Goal: Task Accomplishment & Management: Complete application form

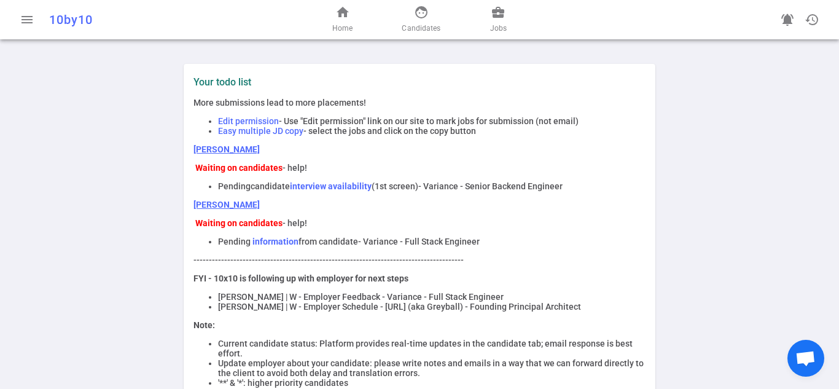
click at [278, 244] on strong "information" at bounding box center [275, 241] width 46 height 10
click at [202, 209] on link "[PERSON_NAME]" at bounding box center [226, 205] width 66 height 10
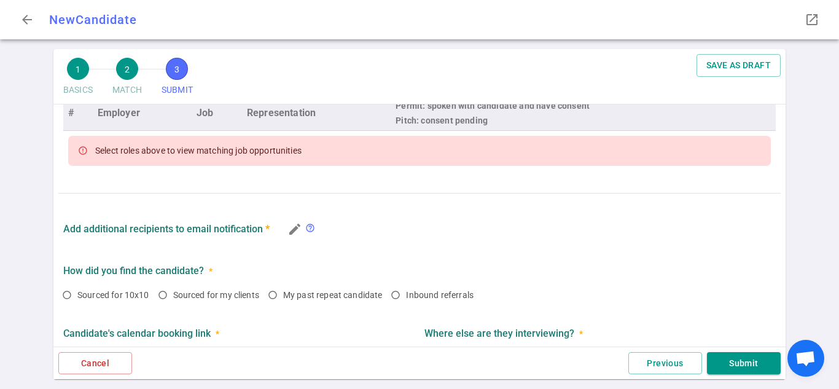
scroll to position [564, 0]
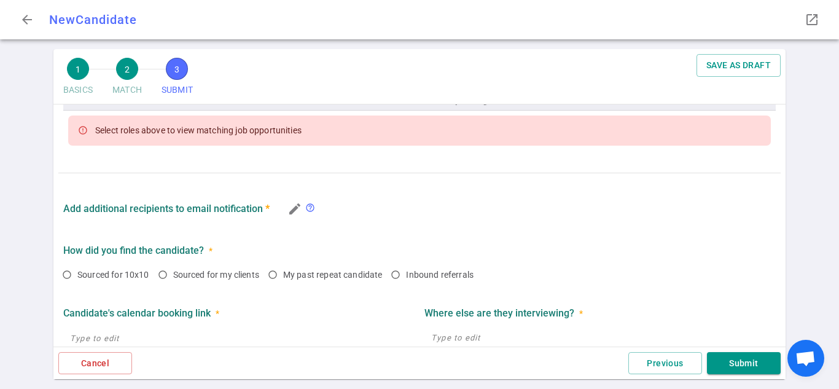
checkbox input "true"
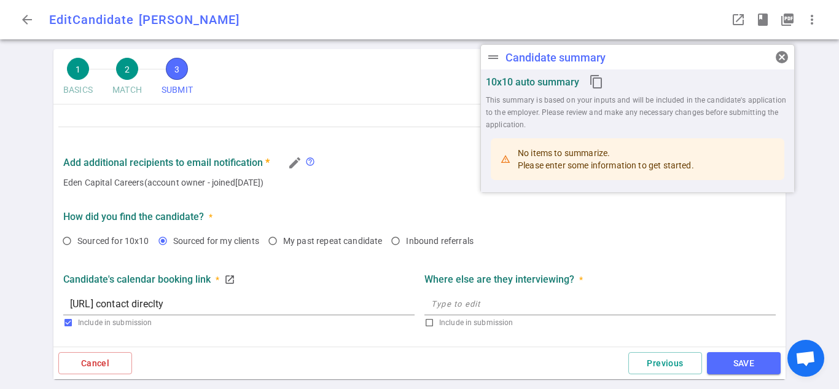
type textarea "He wants to keep growing professionally"
type textarea "."
radio input "true"
type input "https://Please contact direclty"
radio input "true"
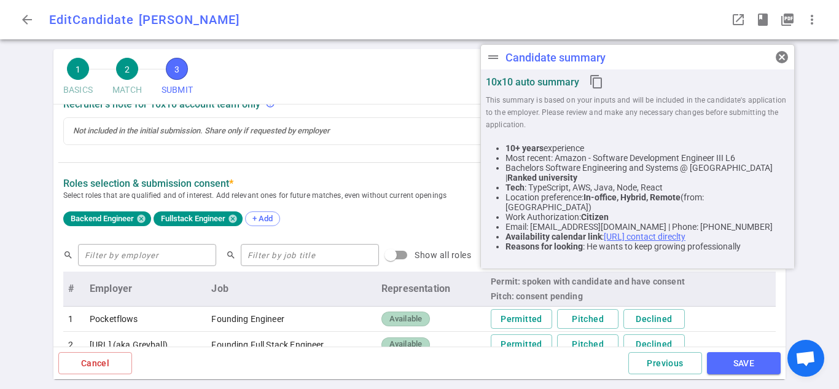
scroll to position [491, 0]
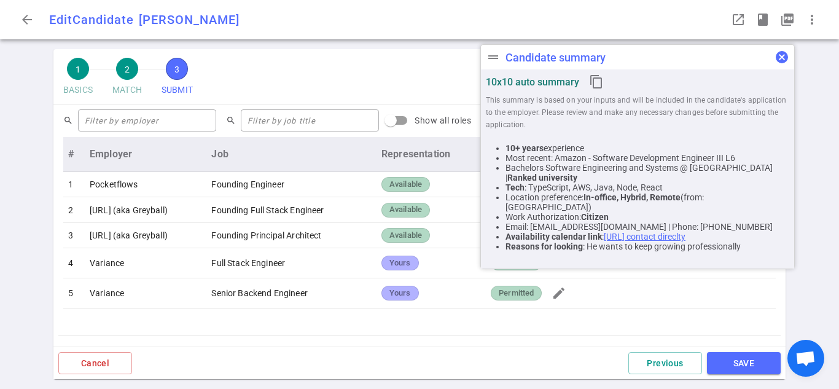
click at [785, 53] on span "cancel" at bounding box center [781, 57] width 15 height 15
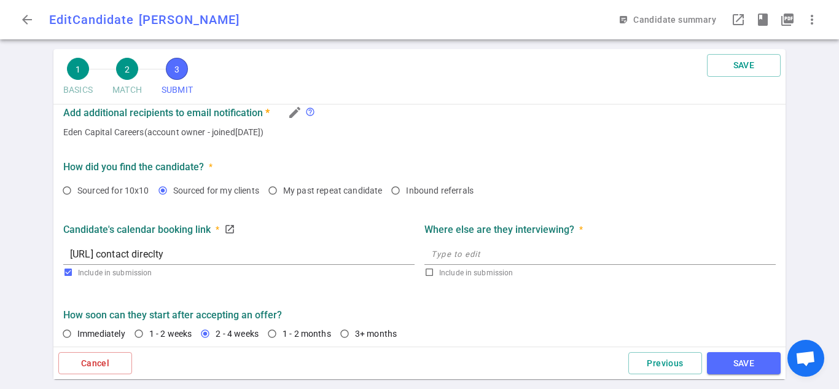
scroll to position [756, 0]
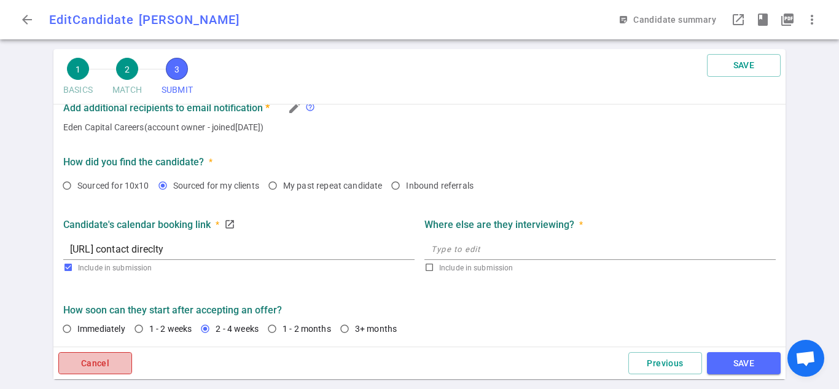
click at [90, 364] on button "Cancel" at bounding box center [95, 363] width 74 height 23
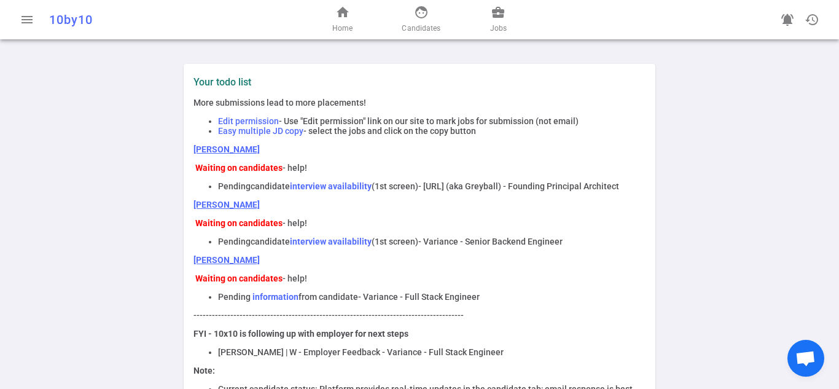
click at [402, 249] on div "More submissions lead to more placements! Edit permission - Use "Edit permissio…" at bounding box center [419, 331] width 452 height 467
click at [348, 191] on li "Pending candidate interview availability (1st screen) - Sandstone.ai (aka Greyb…" at bounding box center [431, 186] width 427 height 10
click at [255, 265] on p "[PERSON_NAME]" at bounding box center [419, 260] width 452 height 10
click at [268, 265] on p "[PERSON_NAME]" at bounding box center [419, 260] width 452 height 10
drag, startPoint x: 275, startPoint y: 276, endPoint x: 190, endPoint y: 274, distance: 85.4
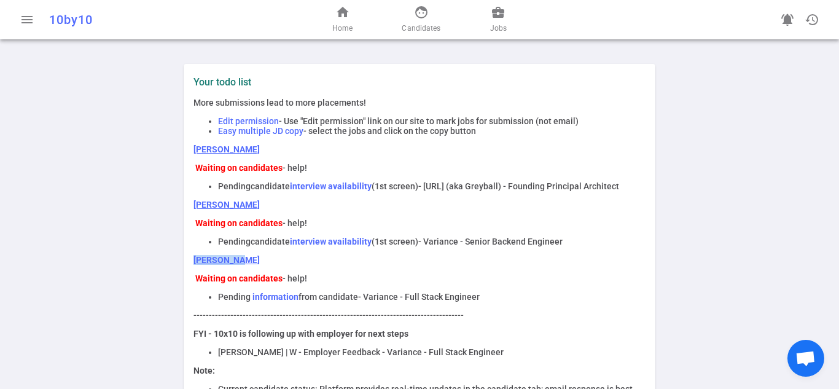
click at [193, 265] on p "[PERSON_NAME]" at bounding box center [419, 260] width 452 height 10
copy link "[PERSON_NAME]"
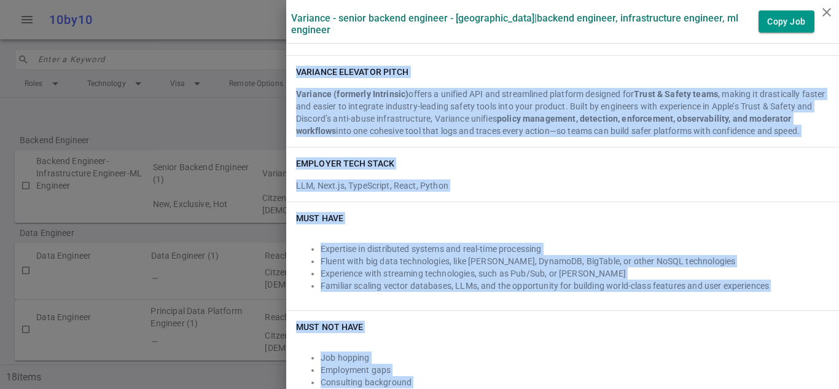
scroll to position [221, 0]
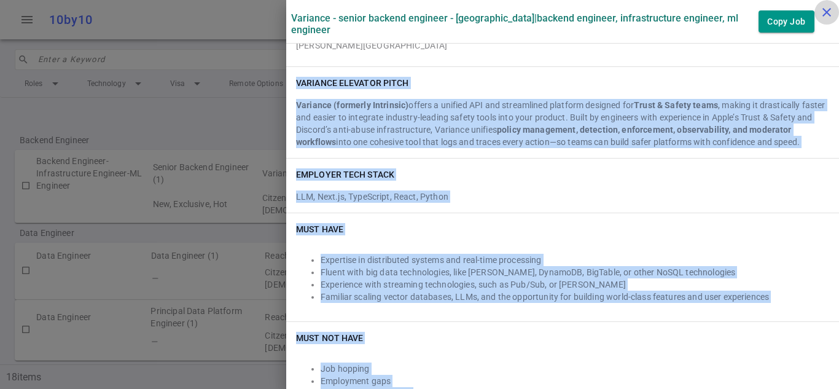
click at [822, 10] on icon "close" at bounding box center [826, 12] width 15 height 15
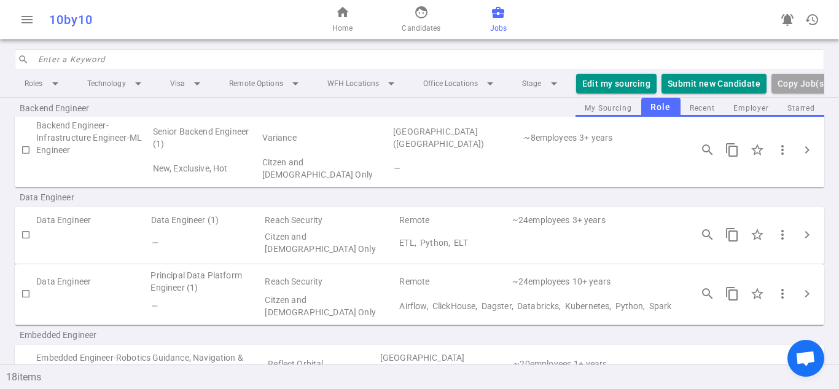
scroll to position [0, 0]
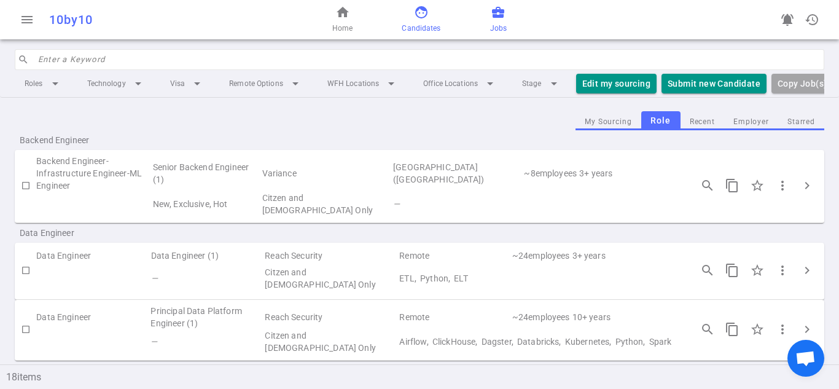
click at [435, 23] on span "Candidates" at bounding box center [421, 28] width 39 height 12
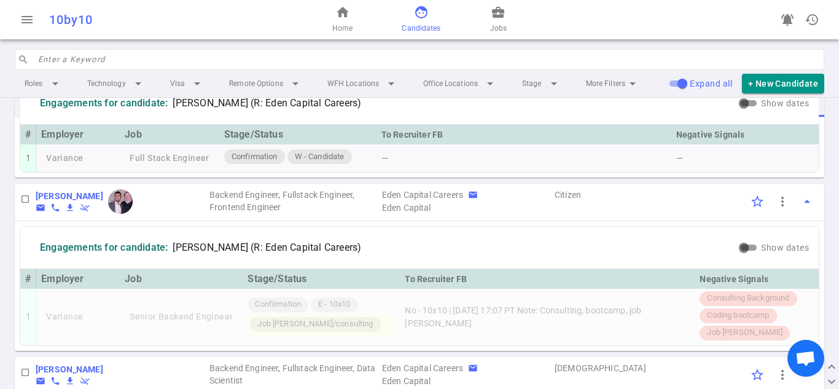
scroll to position [491, 0]
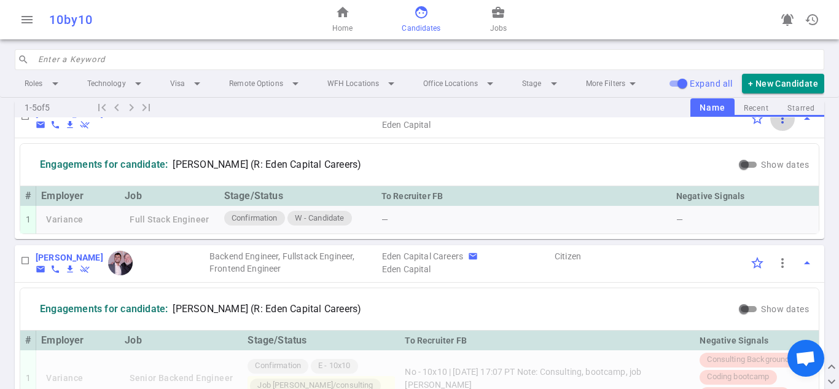
click at [775, 126] on span "more_vert" at bounding box center [782, 118] width 15 height 15
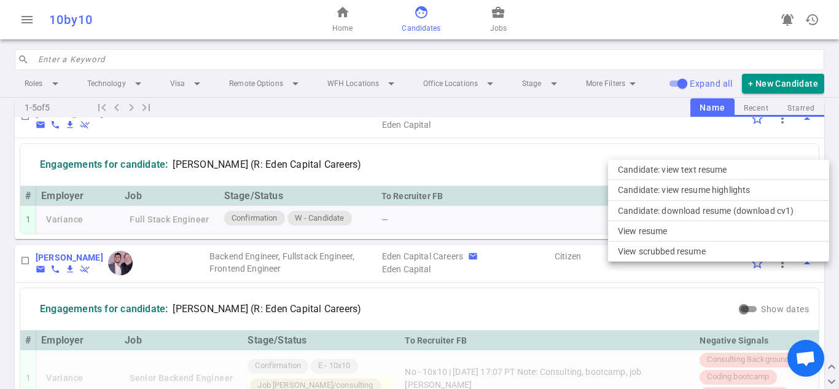
click at [580, 155] on div at bounding box center [419, 194] width 839 height 389
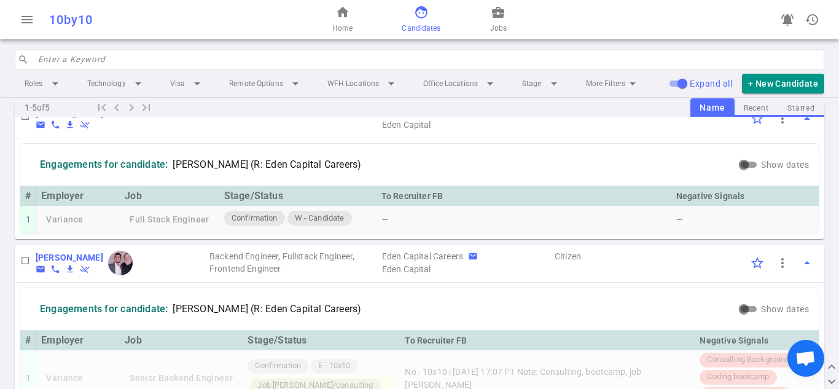
click at [45, 119] on b "Daniel Lee" at bounding box center [70, 114] width 68 height 10
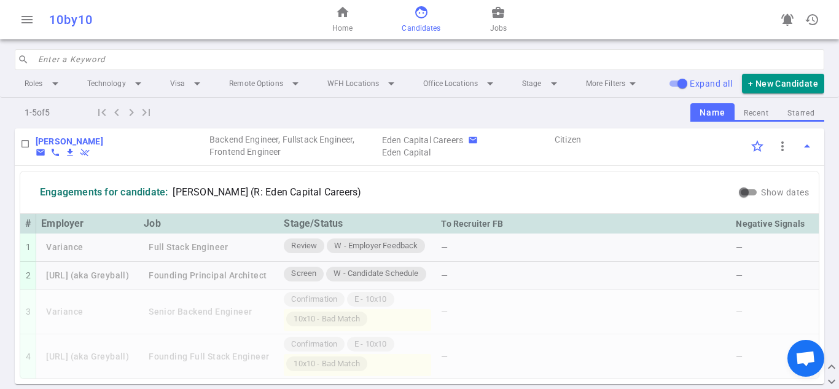
scroll to position [0, 0]
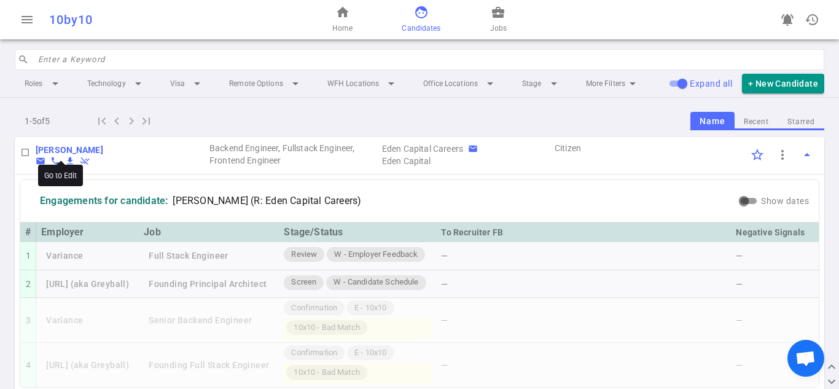
click at [61, 146] on b "[PERSON_NAME]" at bounding box center [70, 150] width 68 height 10
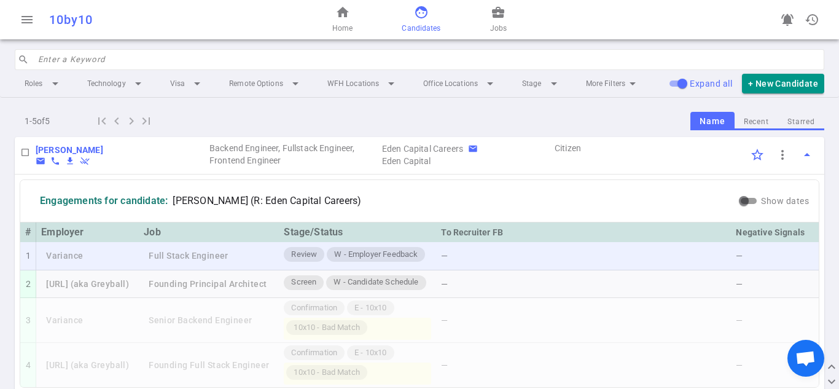
scroll to position [61, 0]
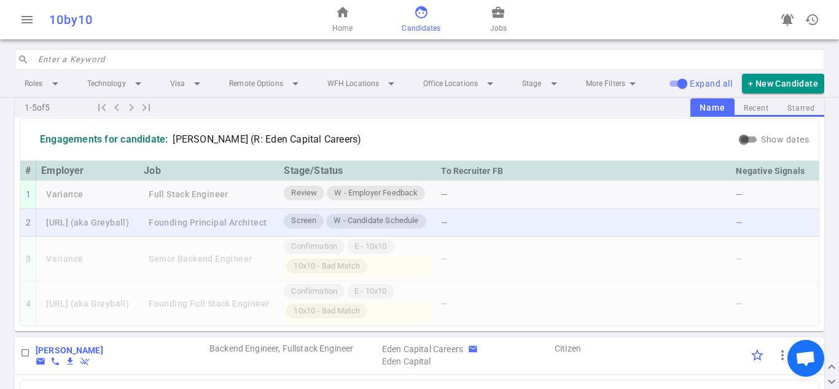
click at [139, 230] on td "[URL] (aka Greyball)" at bounding box center [87, 223] width 103 height 28
drag, startPoint x: 173, startPoint y: 225, endPoint x: 281, endPoint y: 225, distance: 108.1
click at [279, 225] on td "Founding Principal Architect" at bounding box center [209, 223] width 140 height 28
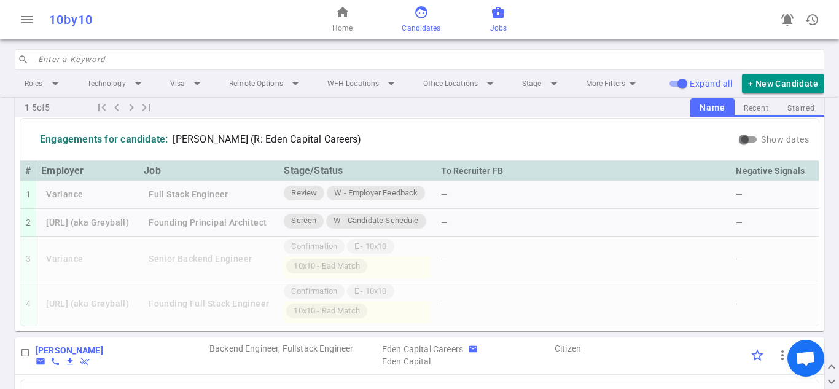
click at [494, 20] on link "business_center Jobs" at bounding box center [498, 19] width 17 height 29
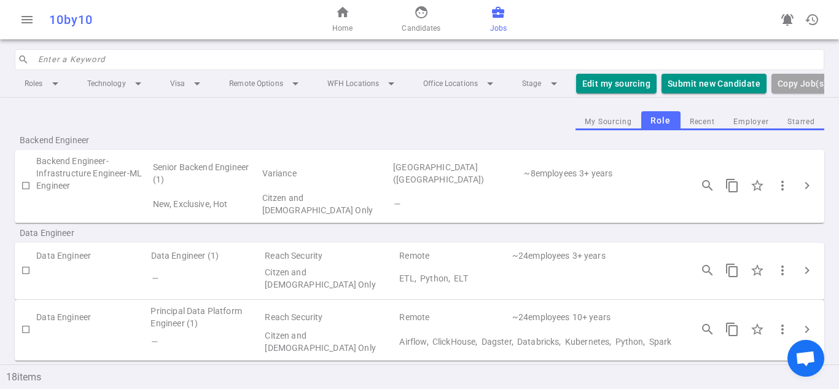
click at [185, 64] on input "search" at bounding box center [427, 60] width 779 height 20
click at [334, 63] on input "search" at bounding box center [427, 60] width 779 height 20
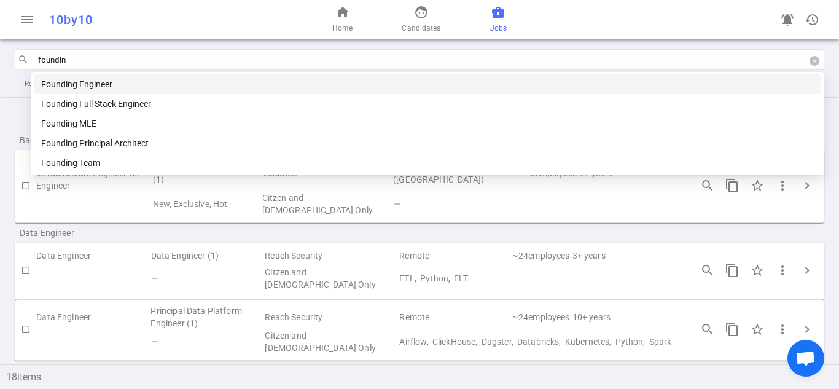
type input "founding"
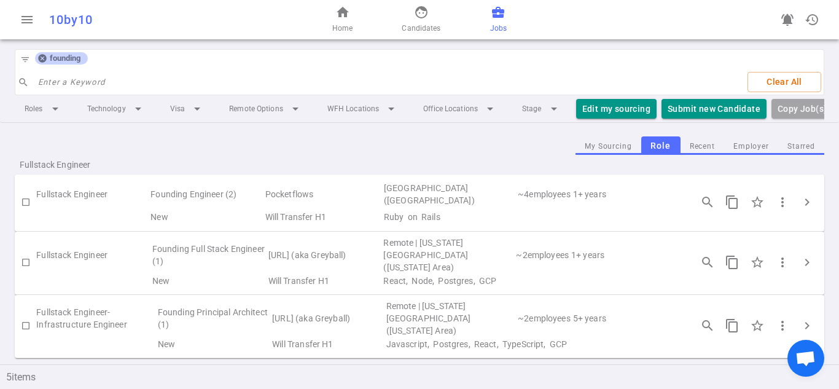
click at [85, 60] on span "founding" at bounding box center [65, 58] width 41 height 10
click at [40, 60] on icon at bounding box center [42, 59] width 8 height 8
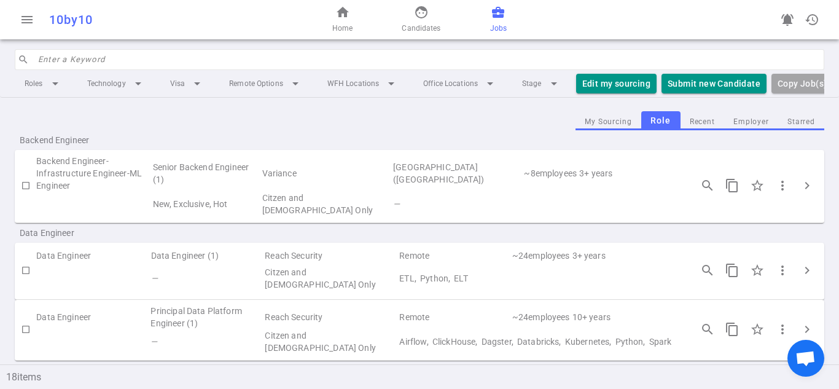
click at [152, 51] on input "search" at bounding box center [427, 60] width 779 height 20
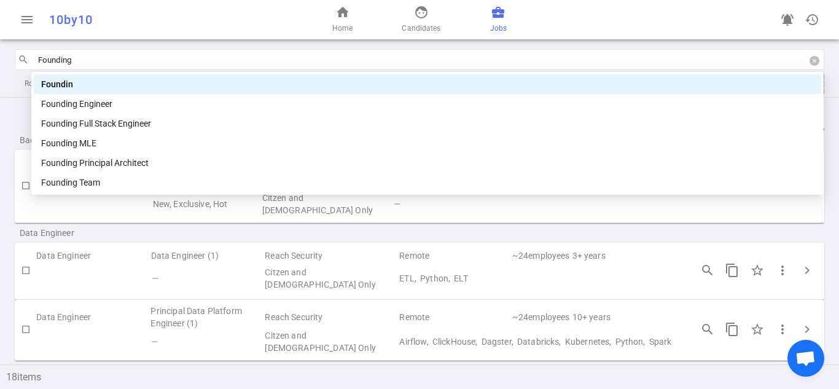
type input "Founding"
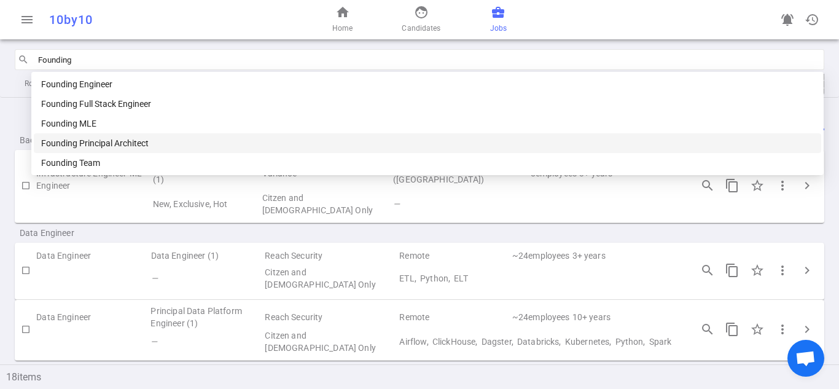
click at [154, 142] on div "Founding Principal Architect" at bounding box center [427, 143] width 773 height 14
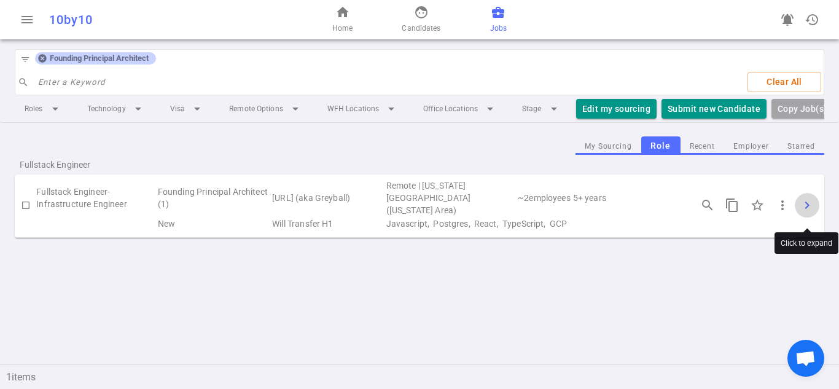
click at [807, 212] on span "chevron_right" at bounding box center [807, 205] width 15 height 15
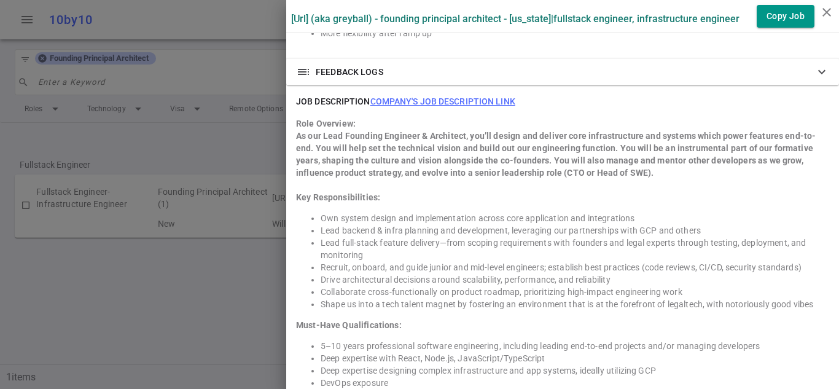
scroll to position [1042, 0]
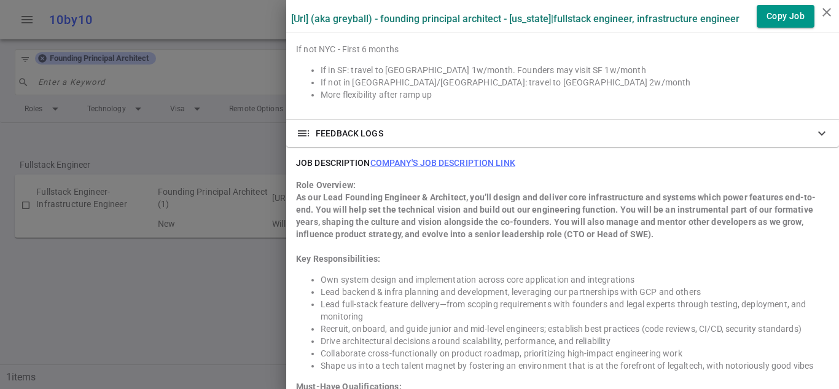
click at [442, 160] on link "Company's job description link" at bounding box center [442, 163] width 145 height 10
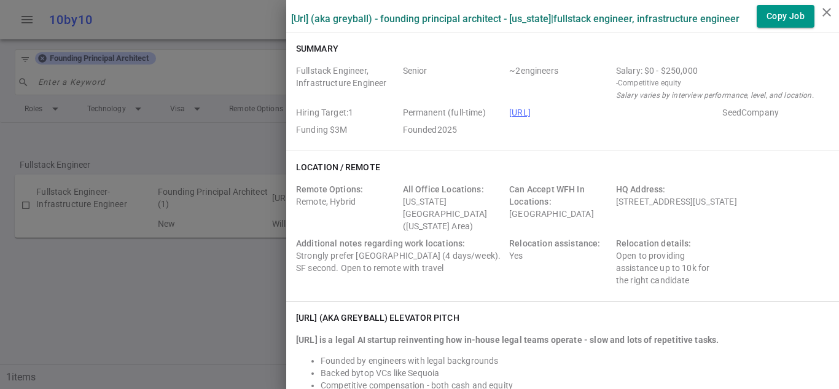
scroll to position [0, 0]
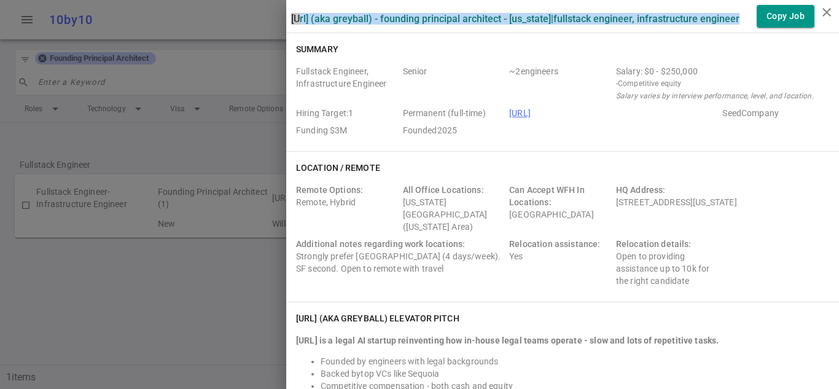
drag, startPoint x: 284, startPoint y: 16, endPoint x: 401, endPoint y: 28, distance: 117.9
click at [401, 25] on label "Sandstone.ai (aka Greyball) - Founding Principal Architect - New York | Fullsta…" at bounding box center [515, 19] width 448 height 12
copy label "Sandstone.ai (aka Greyball) - Founding Principal Architect - New York | Fullsta…"
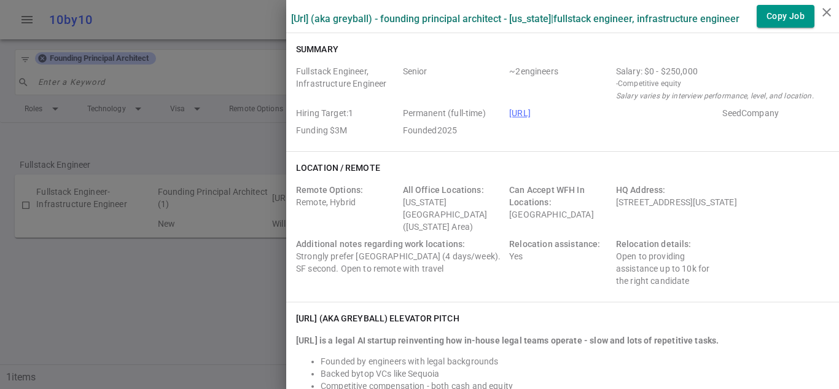
click at [668, 141] on div "Fullstack Engineer, Infrastructure Engineer Senior ~ 2 engineers Salary: $0 - $…" at bounding box center [562, 103] width 533 height 76
drag, startPoint x: 384, startPoint y: 119, endPoint x: 625, endPoint y: 119, distance: 240.7
click at [625, 119] on div "Fullstack Engineer, Infrastructure Engineer Senior ~ 2 engineers Salary: $0 - $…" at bounding box center [562, 103] width 533 height 76
copy div "Permanent (full-time) https://www.greyball.ai/"
click at [475, 141] on div "Fullstack Engineer, Infrastructure Engineer Senior ~ 2 engineers Salary: $0 - $…" at bounding box center [562, 103] width 533 height 76
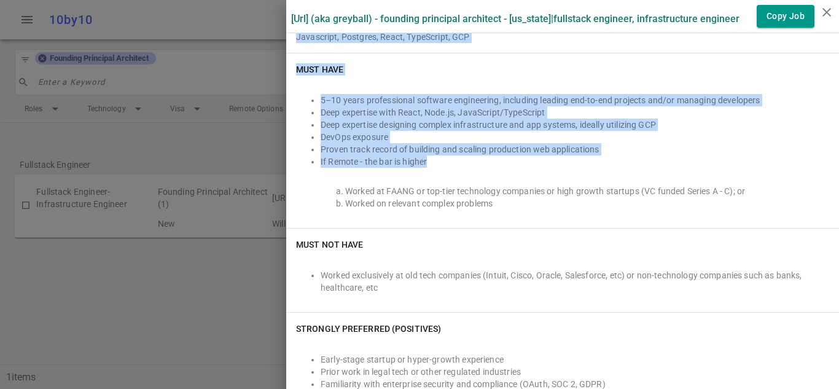
scroll to position [553, 0]
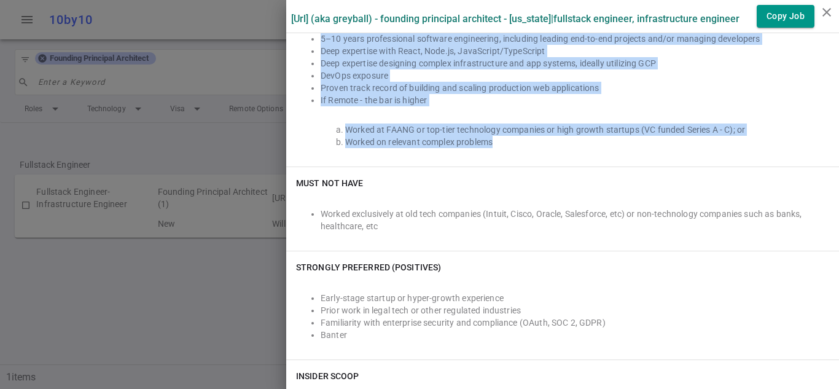
drag, startPoint x: 285, startPoint y: 135, endPoint x: 641, endPoint y: 163, distance: 357.3
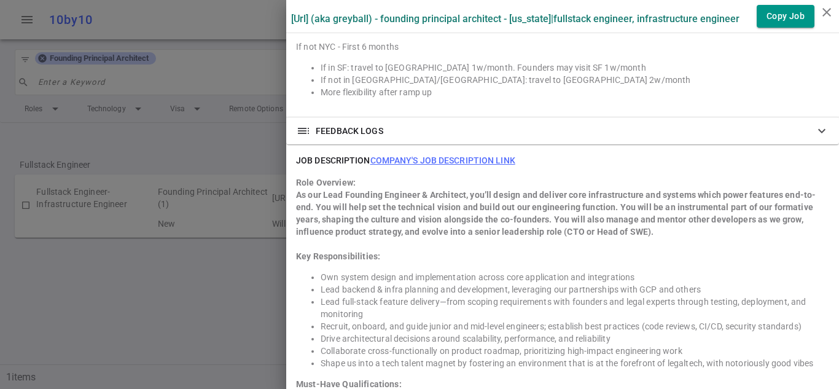
scroll to position [983, 0]
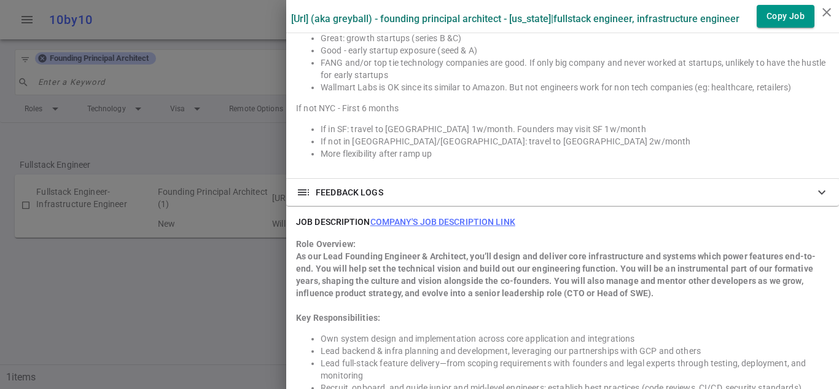
click at [474, 217] on link "Company's job description link" at bounding box center [442, 222] width 145 height 10
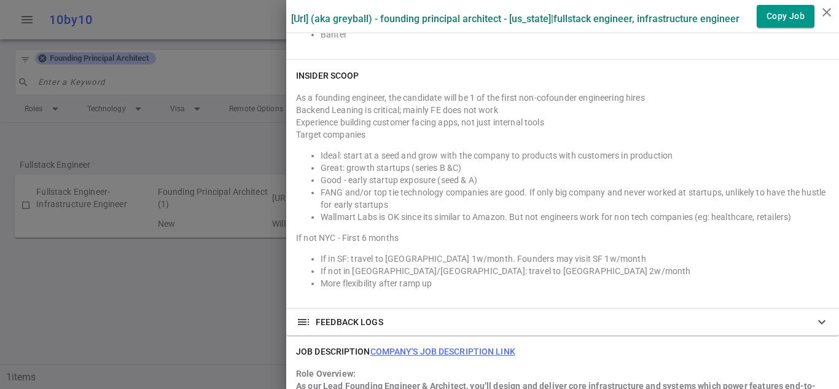
scroll to position [860, 0]
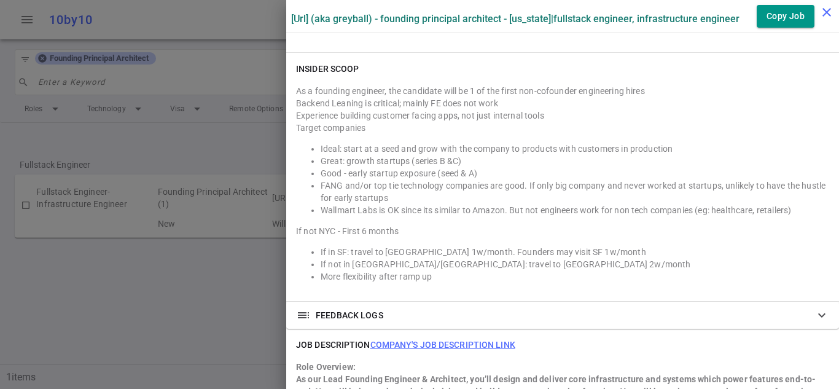
click at [825, 10] on icon "close" at bounding box center [826, 12] width 15 height 15
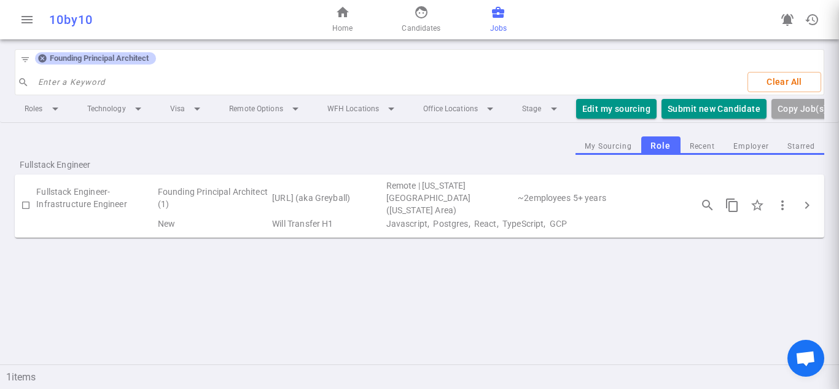
scroll to position [0, 0]
drag, startPoint x: 148, startPoint y: 56, endPoint x: 122, endPoint y: 56, distance: 25.8
click at [149, 56] on span "Founding Principal Architect" at bounding box center [99, 58] width 109 height 10
click at [40, 57] on icon at bounding box center [42, 59] width 8 height 8
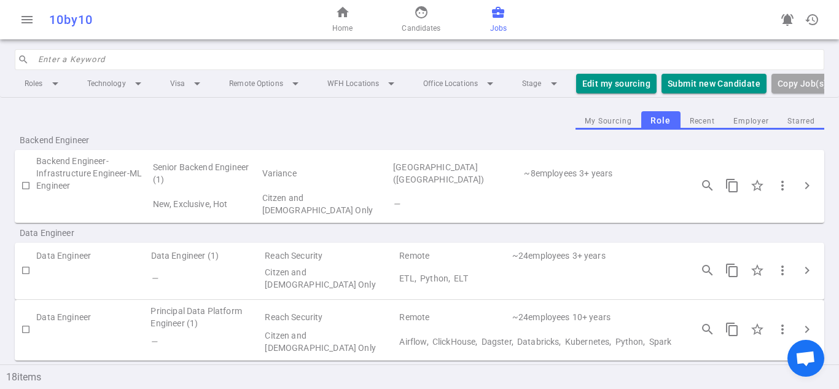
click at [134, 57] on input "search" at bounding box center [427, 60] width 779 height 20
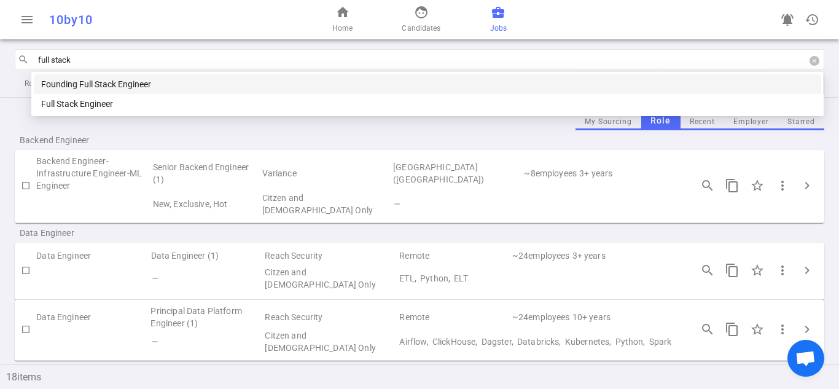
type input "full stack"
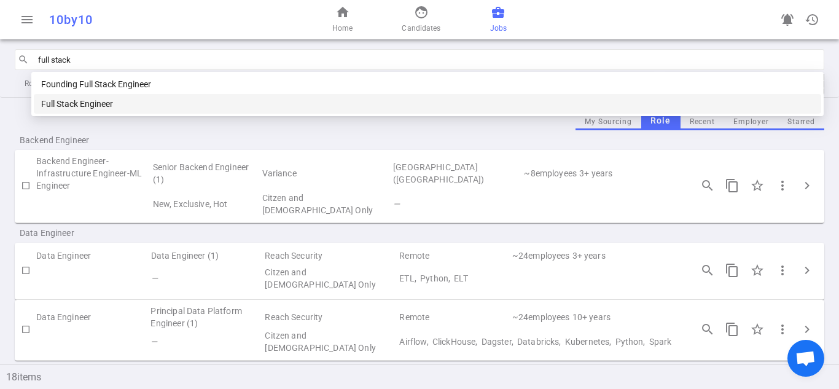
click at [125, 99] on div "Full Stack Engineer" at bounding box center [427, 104] width 773 height 14
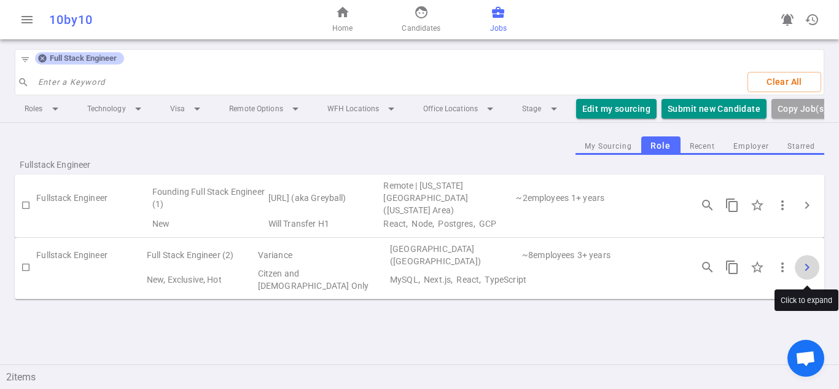
click at [806, 271] on span "chevron_right" at bounding box center [807, 267] width 15 height 15
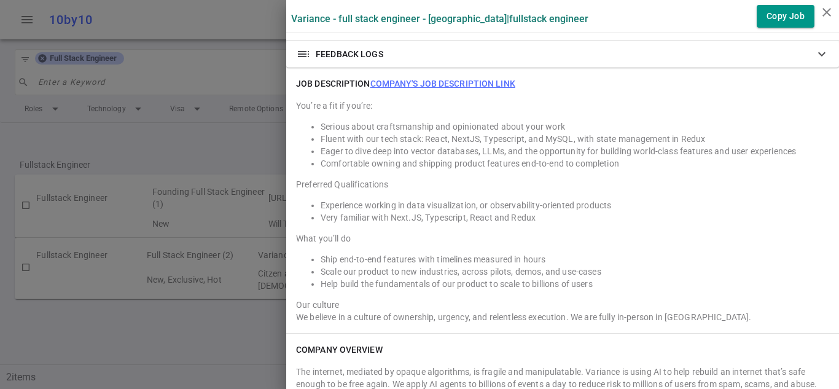
scroll to position [737, 0]
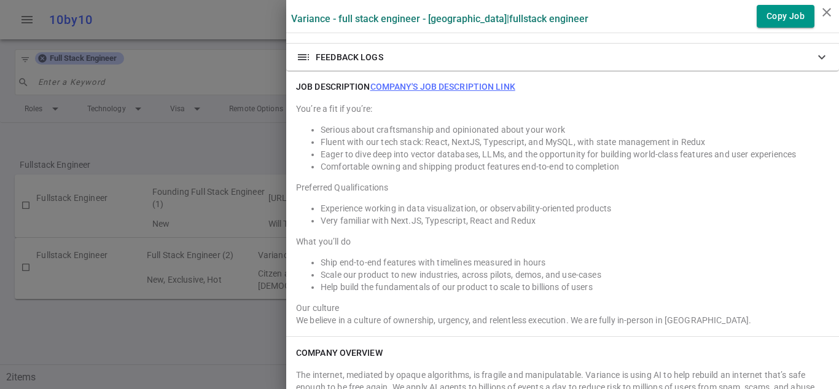
click at [394, 92] on link "Company's job description link" at bounding box center [442, 87] width 145 height 10
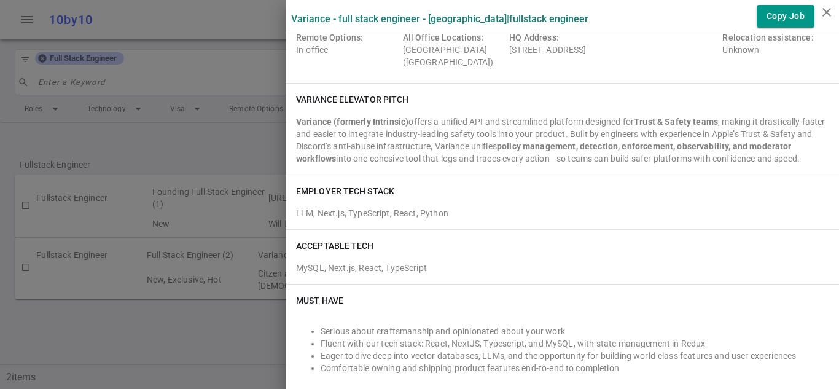
scroll to position [0, 0]
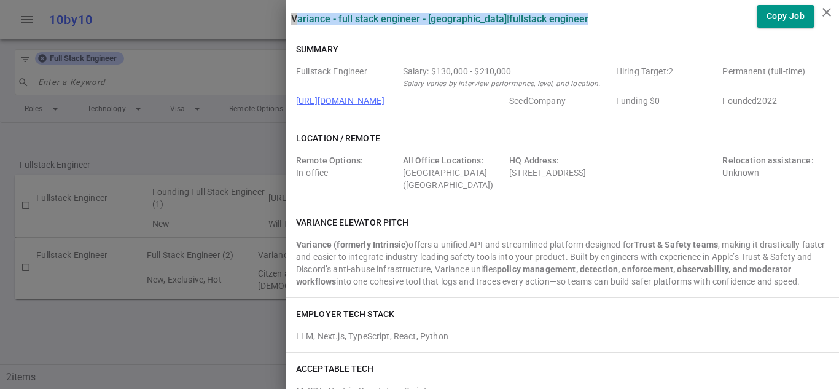
drag, startPoint x: 284, startPoint y: 21, endPoint x: 567, endPoint y: 18, distance: 282.5
click at [567, 18] on div "Variance - Full Stack Engineer - San Francisco | Fullstack Engineer Copy Job" at bounding box center [562, 16] width 553 height 23
copy label "Variance - Full Stack Engineer - San Francisco | Fullstack Engineer"
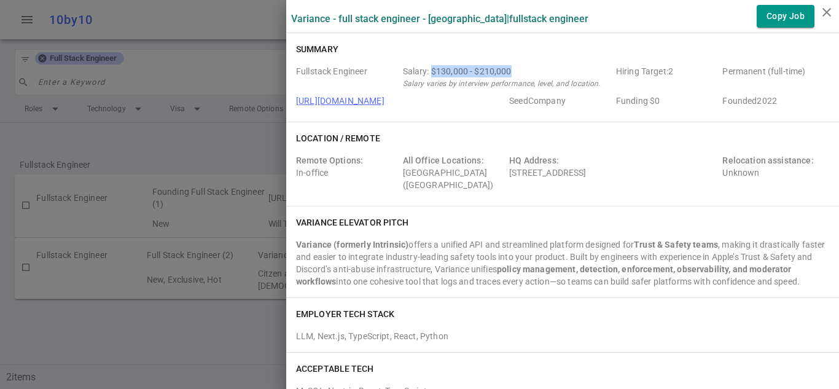
drag, startPoint x: 423, startPoint y: 67, endPoint x: 515, endPoint y: 67, distance: 92.1
click at [515, 67] on div "Salary: $130,000 - $210,000" at bounding box center [507, 71] width 208 height 12
copy div "$130,000 - $210,000"
click at [408, 84] on icon "Salary varies by interview performance, level, and location." at bounding box center [502, 83] width 198 height 9
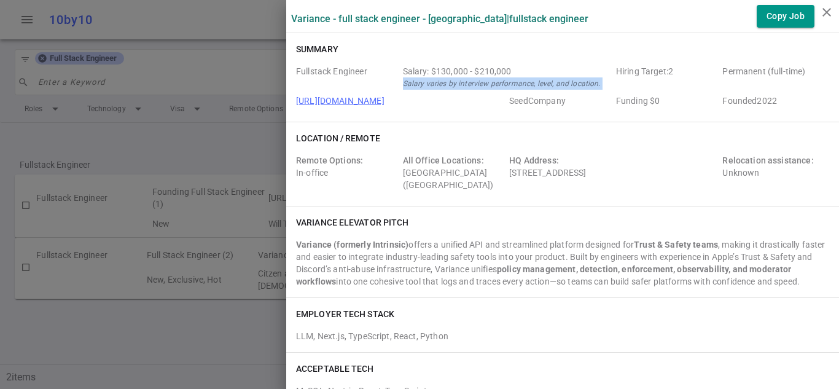
click at [408, 84] on icon "Salary varies by interview performance, level, and location." at bounding box center [502, 83] width 198 height 9
copy icon "Salary varies by interview performance, level, and location."
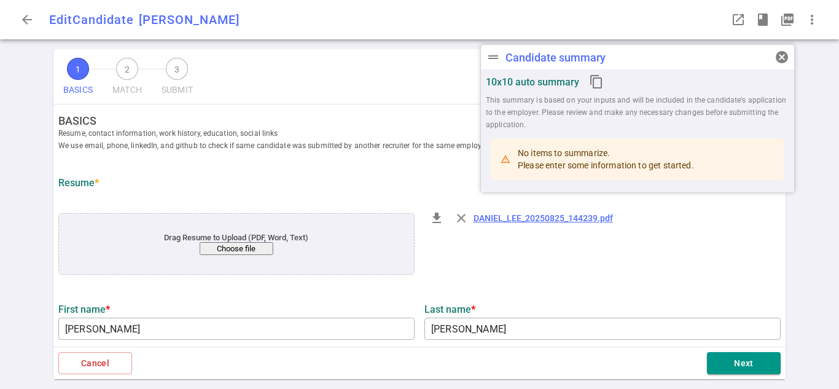
type input "Daniel"
type input "Lee"
type input "daniellee.srdev@gmail.com"
type input "+1 864-618-2378"
type input "Amazon"
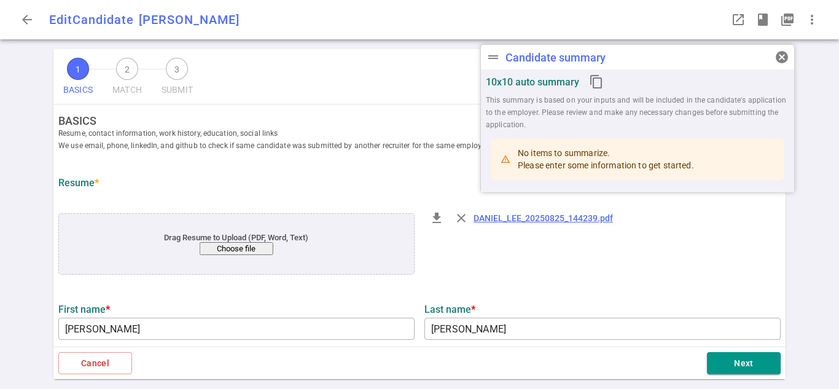
type input "11.2"
type input "11"
type input "Clemson University"
type input "Software Engineering and Systems"
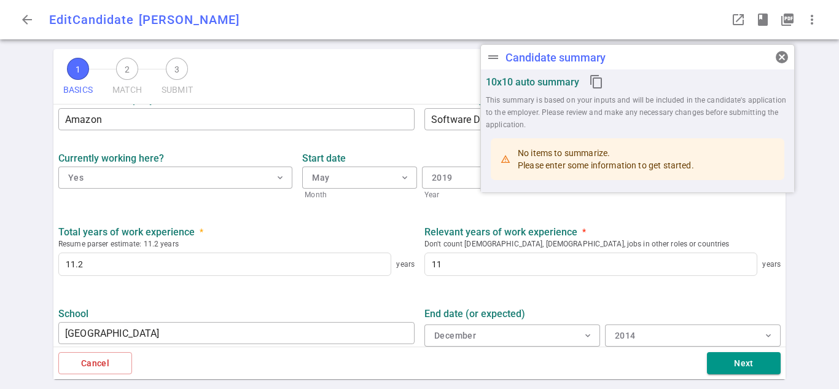
scroll to position [612, 0]
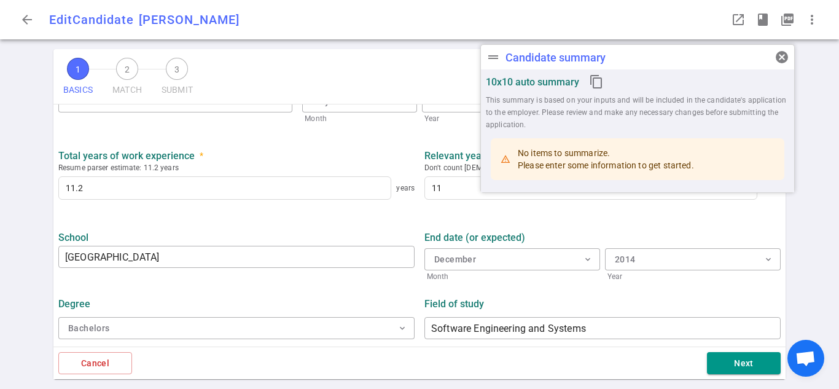
click at [781, 59] on span "cancel" at bounding box center [781, 57] width 15 height 15
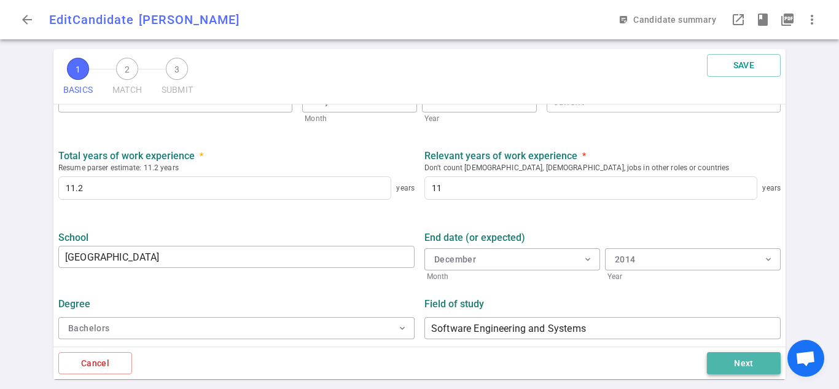
click at [722, 363] on button "Next" at bounding box center [744, 363] width 74 height 23
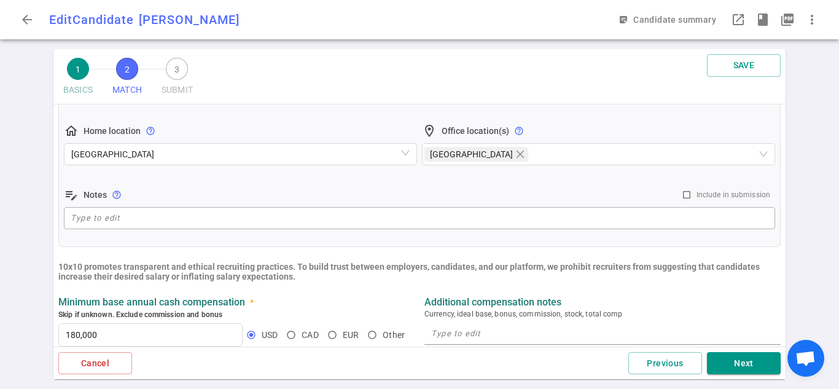
scroll to position [246, 0]
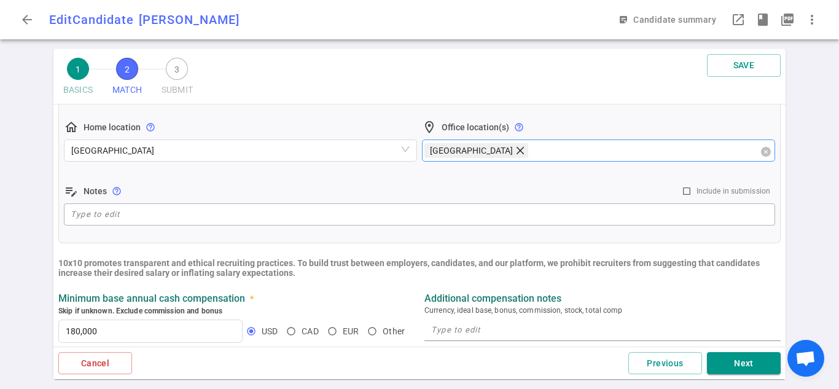
click at [523, 149] on icon "close" at bounding box center [519, 149] width 7 height 7
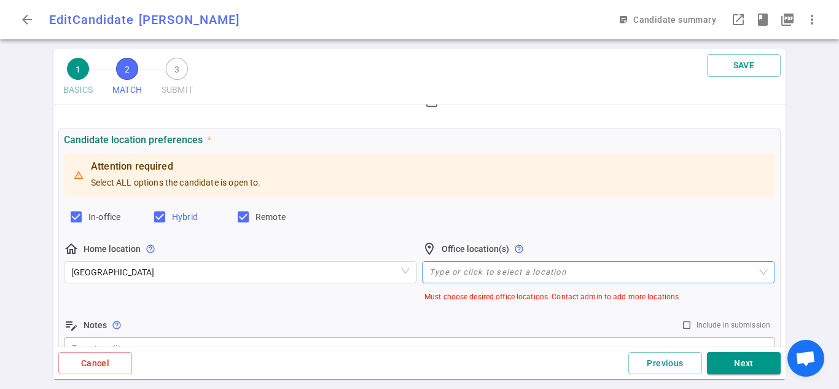
scroll to position [123, 0]
click at [76, 219] on input "In-office" at bounding box center [76, 218] width 15 height 15
checkbox input "false"
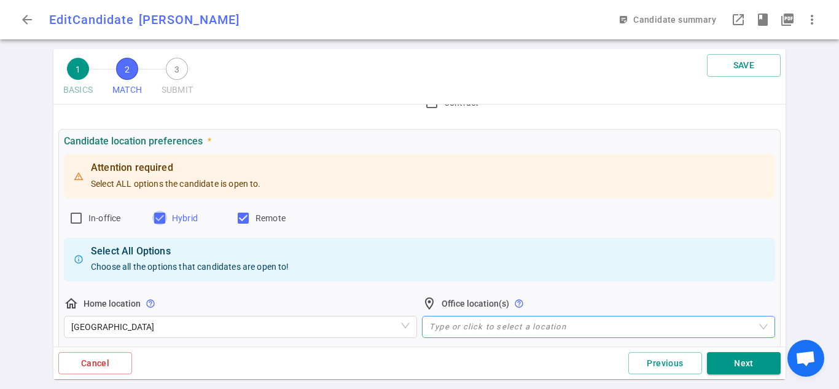
click at [166, 214] on input "Hybrid" at bounding box center [159, 218] width 15 height 15
checkbox input "false"
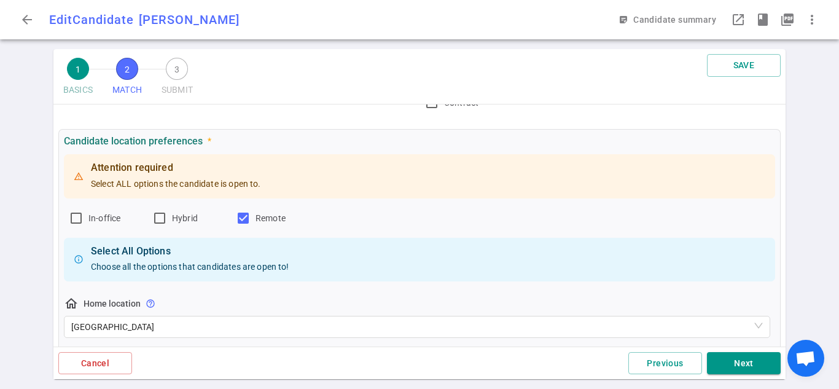
scroll to position [184, 0]
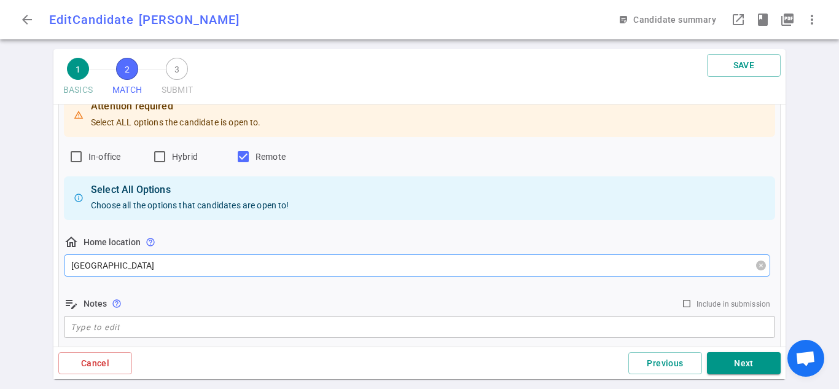
click at [489, 262] on span "San Francisco Bay Area" at bounding box center [417, 265] width 692 height 18
click at [7, 265] on div "1 BASICS 2 MATCH 3 SUBMIT SAVE MATCH Work authorization, compensation, location…" at bounding box center [419, 219] width 839 height 340
click at [144, 265] on span "San Francisco Bay Area" at bounding box center [417, 265] width 692 height 18
click at [165, 260] on span "San Francisco Bay Area" at bounding box center [417, 265] width 692 height 18
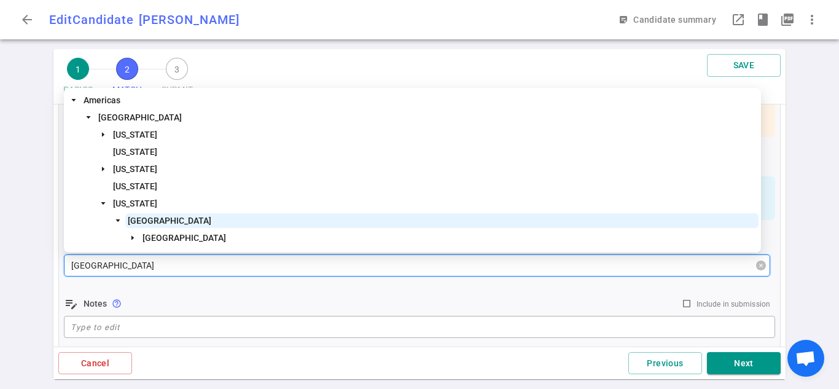
click at [165, 260] on span "San Francisco Bay Area" at bounding box center [417, 265] width 692 height 18
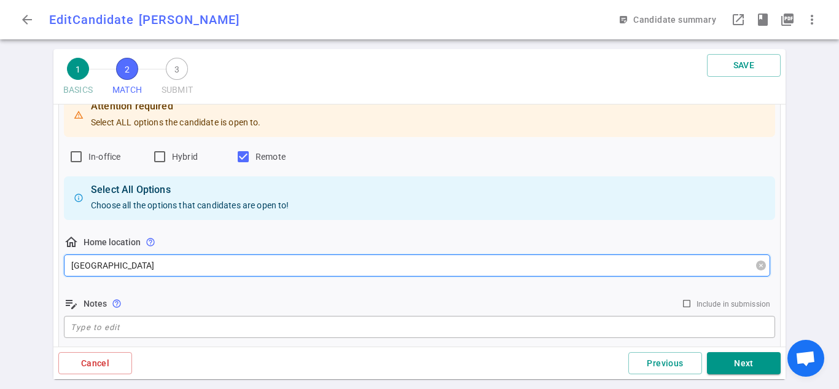
click at [165, 260] on span "San Francisco Bay Area" at bounding box center [417, 265] width 692 height 18
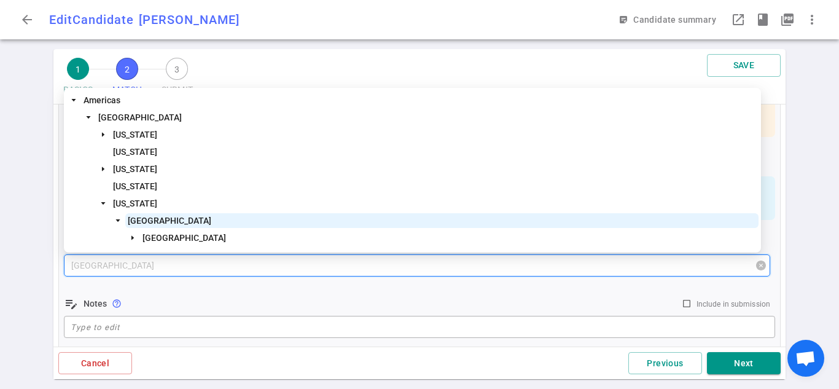
paste input "Greenville, SC"
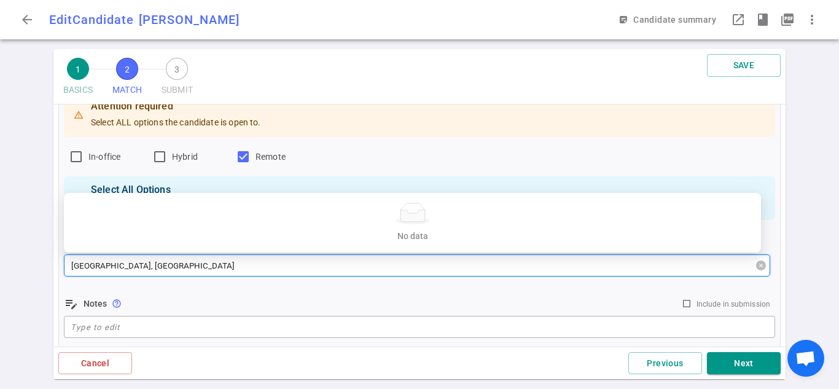
click at [127, 270] on input "Greenville, SC" at bounding box center [417, 265] width 692 height 21
type input "G"
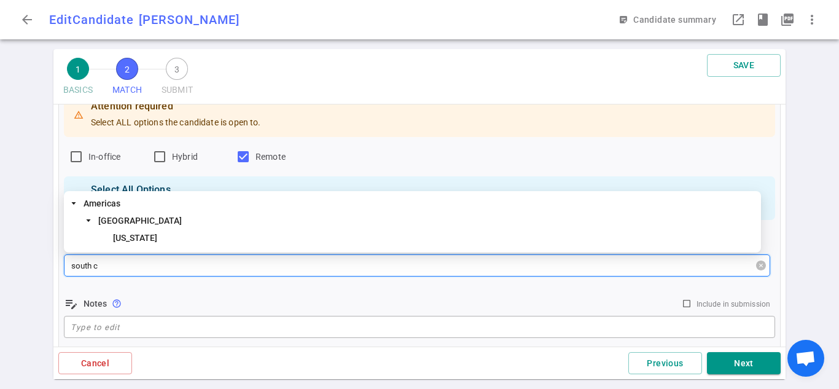
type input "south ca"
click at [187, 238] on span "South Carolina" at bounding box center [435, 237] width 648 height 15
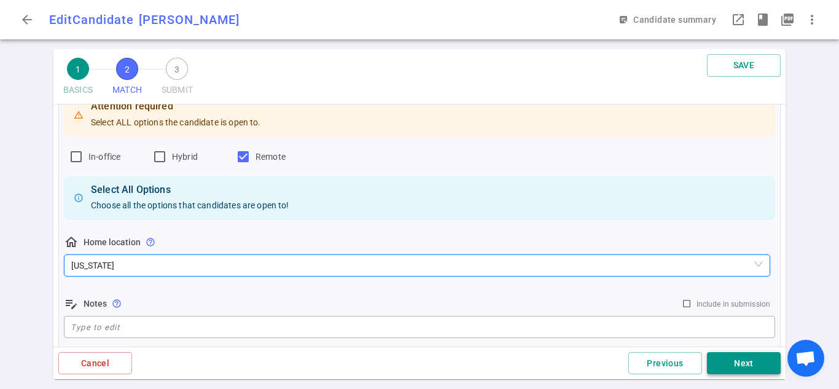
click at [756, 364] on button "Next" at bounding box center [744, 363] width 74 height 23
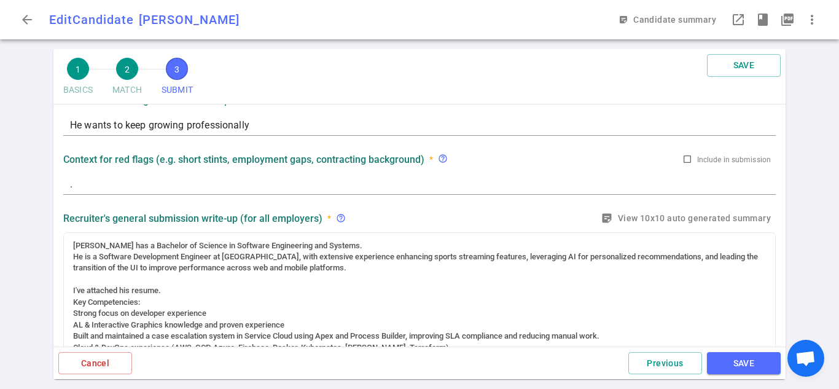
scroll to position [0, 0]
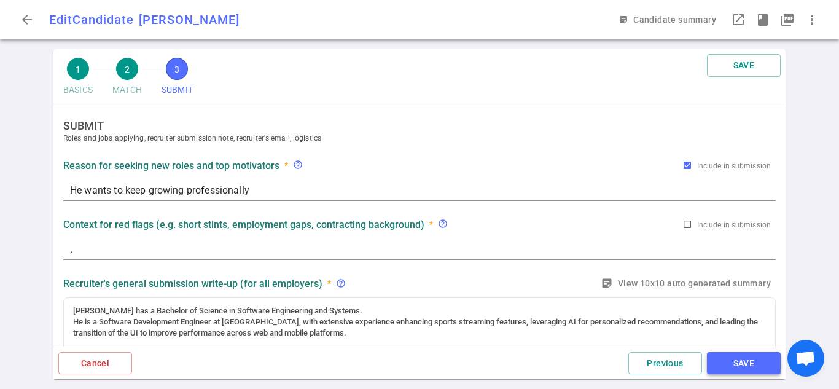
click at [755, 366] on button "SAVE" at bounding box center [744, 363] width 74 height 23
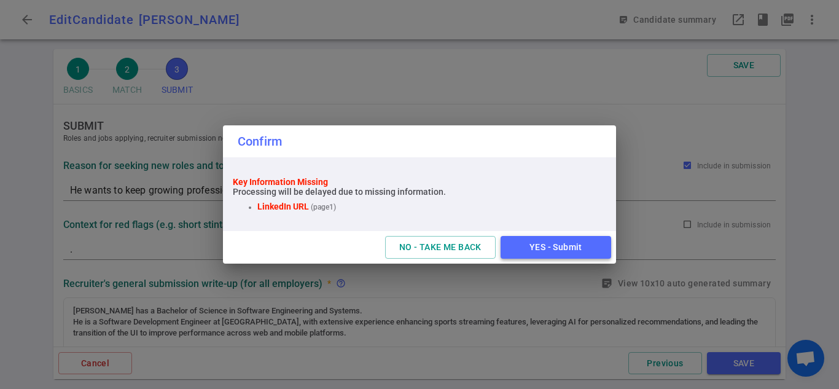
click at [550, 246] on button "YES - Submit" at bounding box center [556, 247] width 111 height 23
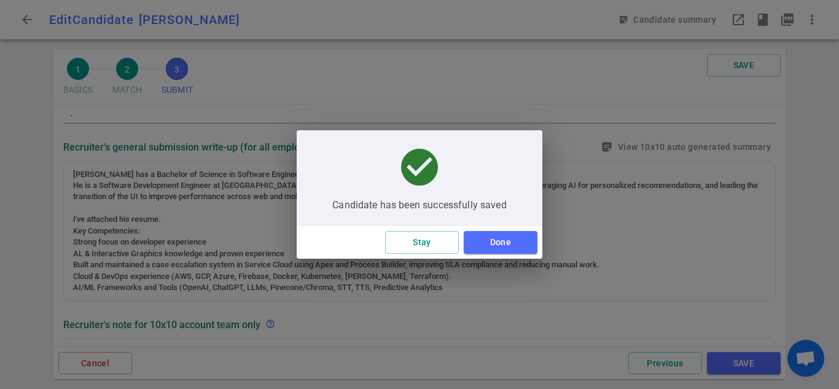
scroll to position [184, 0]
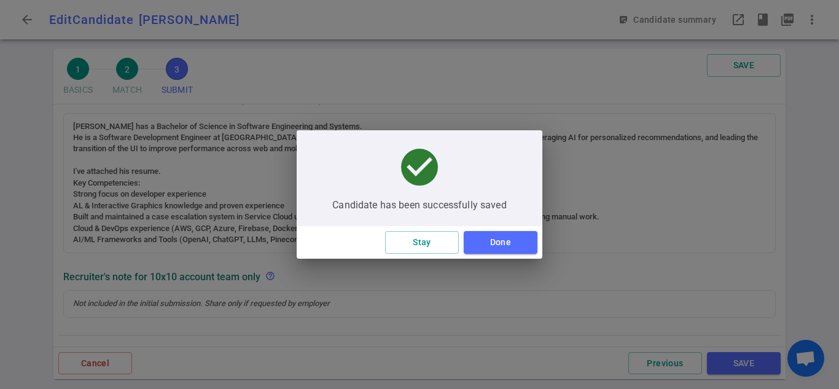
click at [505, 221] on div "check_circle Candidate has been successfully saved" at bounding box center [420, 178] width 246 height 96
click at [505, 243] on button "Done" at bounding box center [501, 242] width 74 height 23
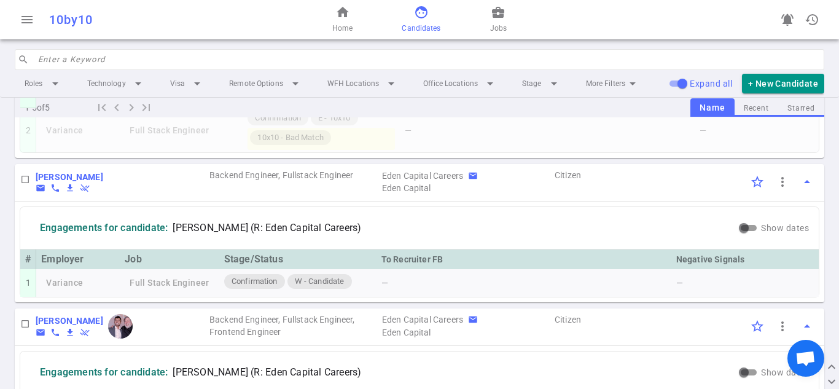
scroll to position [388, 0]
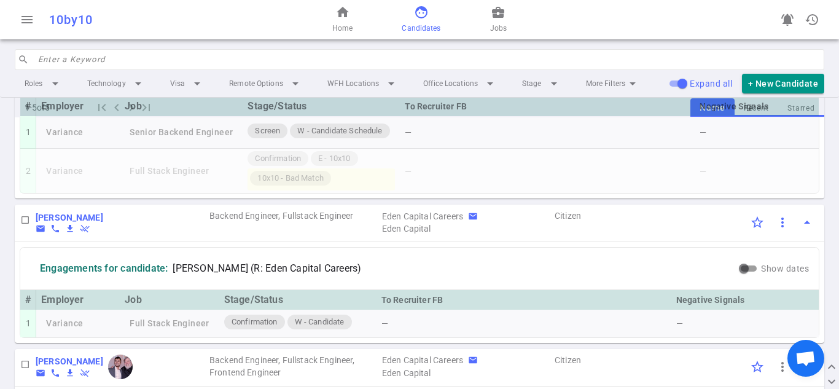
click at [776, 230] on span "more_vert" at bounding box center [782, 222] width 15 height 15
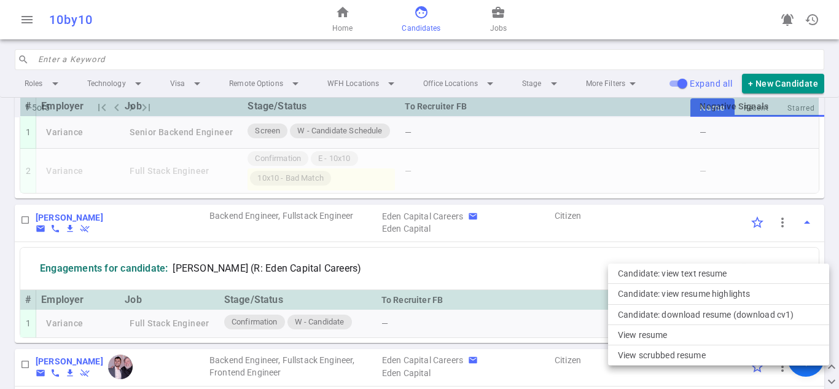
click at [561, 263] on div at bounding box center [419, 194] width 839 height 389
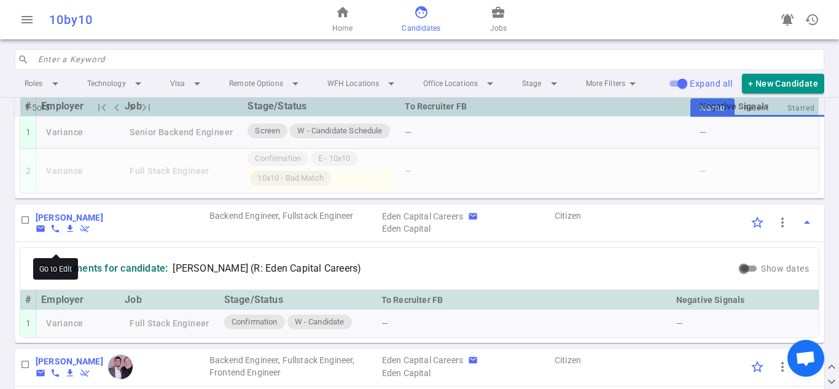
click at [58, 222] on b "Daniel Lee" at bounding box center [70, 217] width 68 height 10
click at [490, 22] on span "Jobs" at bounding box center [498, 28] width 17 height 12
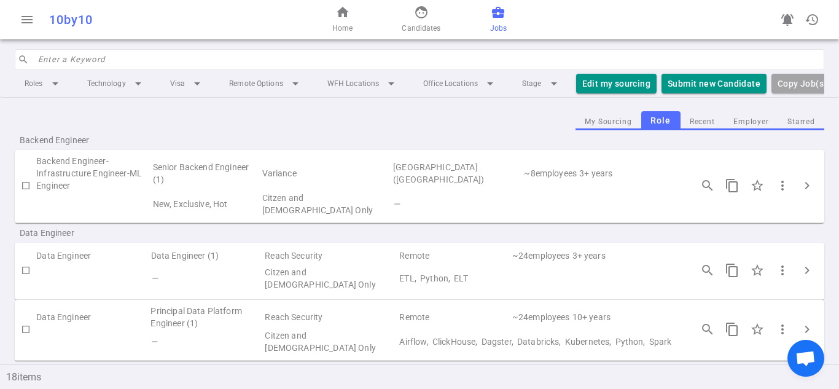
click at [281, 60] on input "search" at bounding box center [427, 60] width 779 height 20
click at [302, 58] on input "search" at bounding box center [427, 60] width 779 height 20
click at [423, 130] on div "My Sourcing Role Recent Employer Starred" at bounding box center [419, 120] width 809 height 19
click at [282, 91] on li "Remote Options arrow_drop_down" at bounding box center [265, 83] width 93 height 22
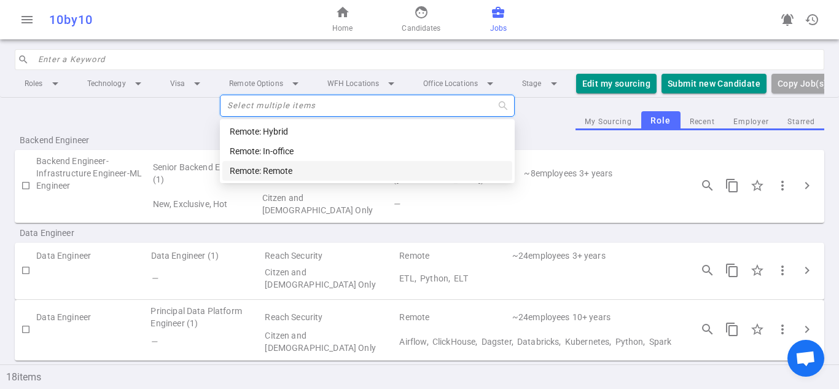
click at [273, 166] on div "Remote: Remote" at bounding box center [367, 171] width 275 height 14
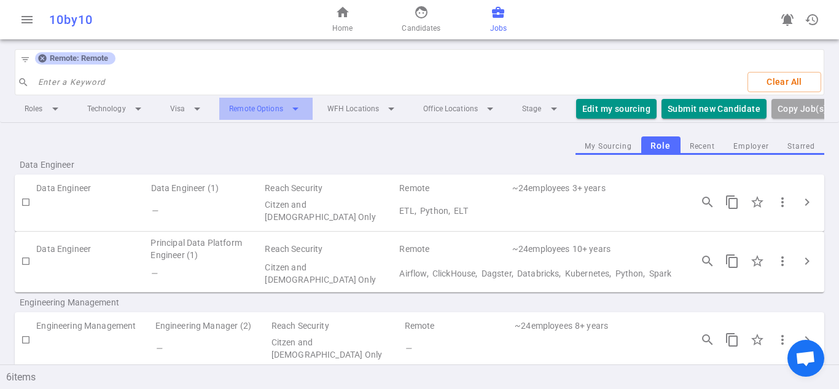
click at [290, 112] on li "Remote Options arrow_drop_down" at bounding box center [265, 109] width 93 height 22
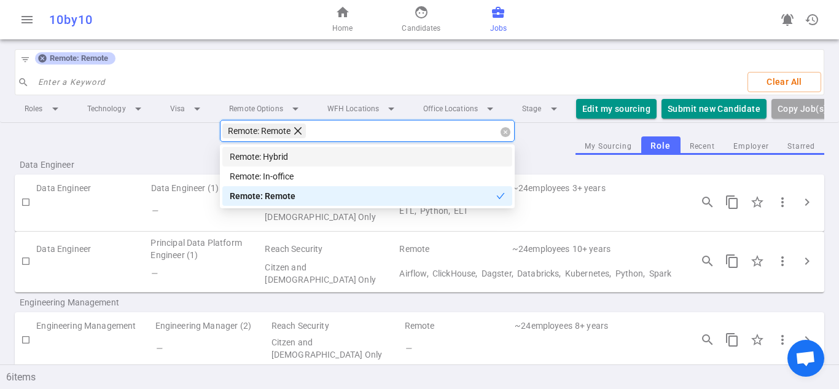
click at [301, 131] on icon "close" at bounding box center [298, 131] width 10 height 10
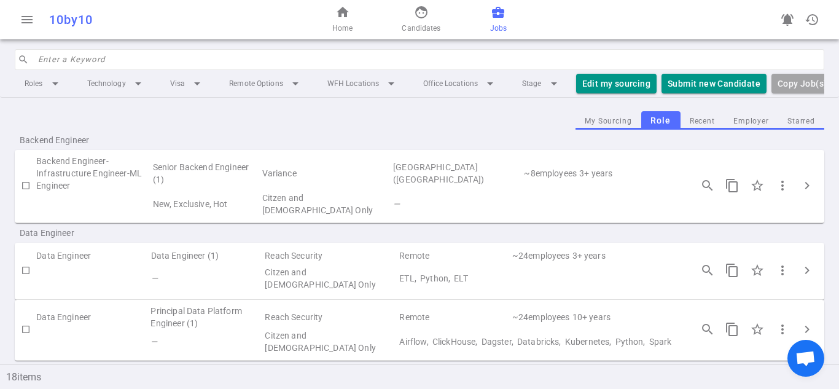
click at [154, 130] on div "My Sourcing Role Recent Employer Starred" at bounding box center [419, 120] width 809 height 19
click at [618, 130] on button "My Sourcing" at bounding box center [608, 122] width 66 height 17
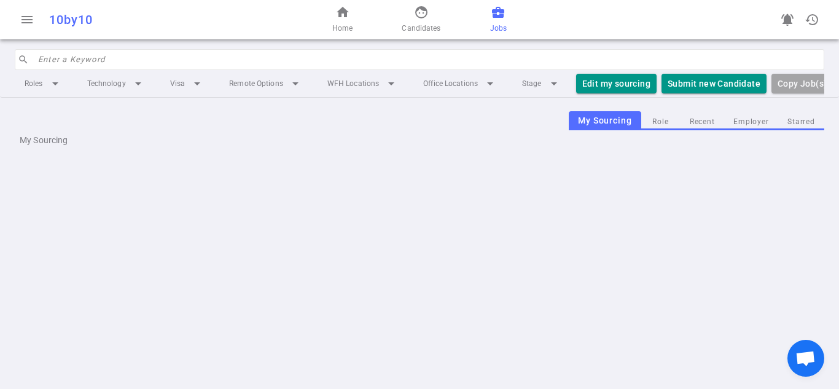
click at [410, 58] on input "search" at bounding box center [427, 60] width 779 height 20
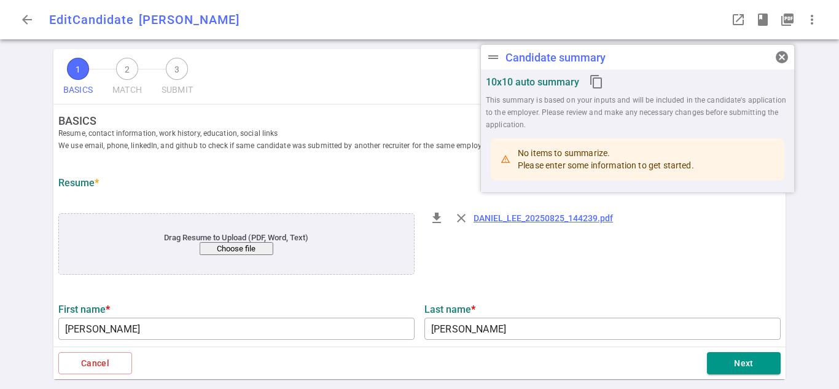
type input "[PERSON_NAME]"
type input "[EMAIL_ADDRESS][DOMAIN_NAME]"
type input "[PHONE_NUMBER]"
type input "Amazon"
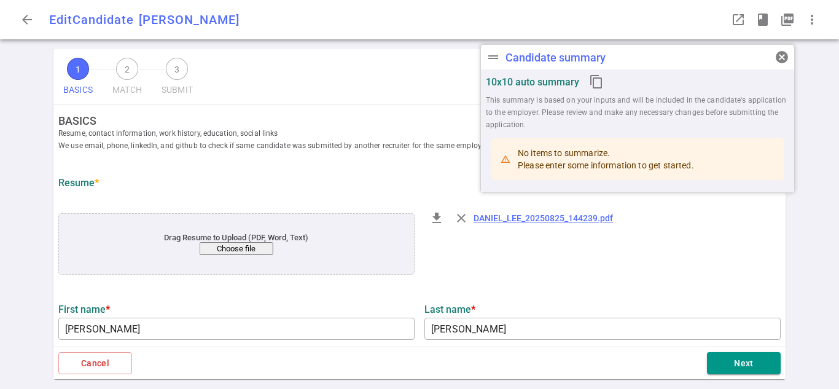
type input "11.2"
type input "11"
type input "[GEOGRAPHIC_DATA]"
type input "Software Engineering and Systems"
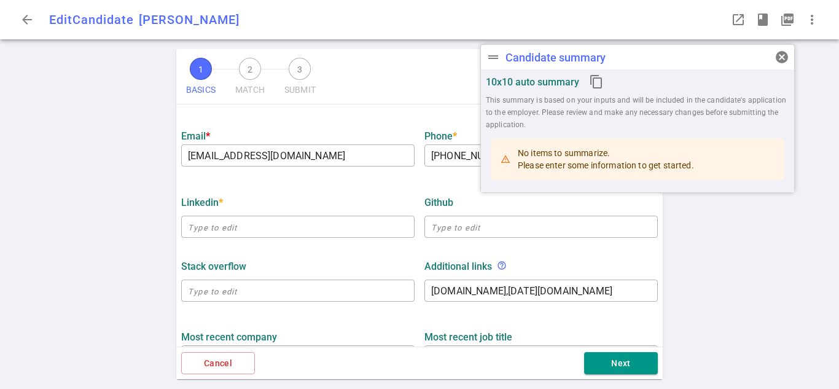
scroll to position [368, 0]
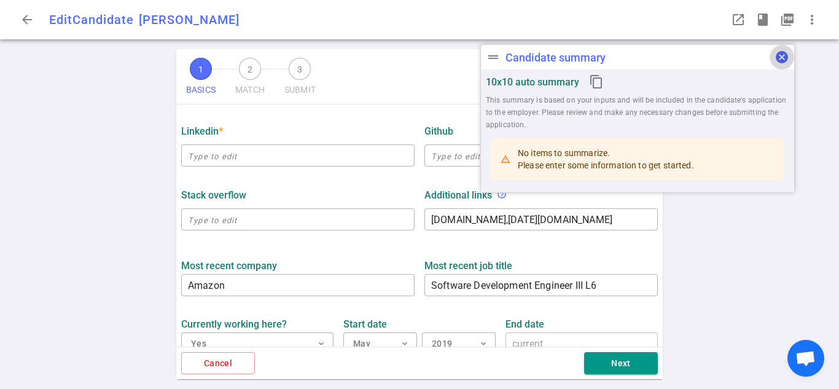
click at [778, 57] on span "cancel" at bounding box center [781, 57] width 15 height 15
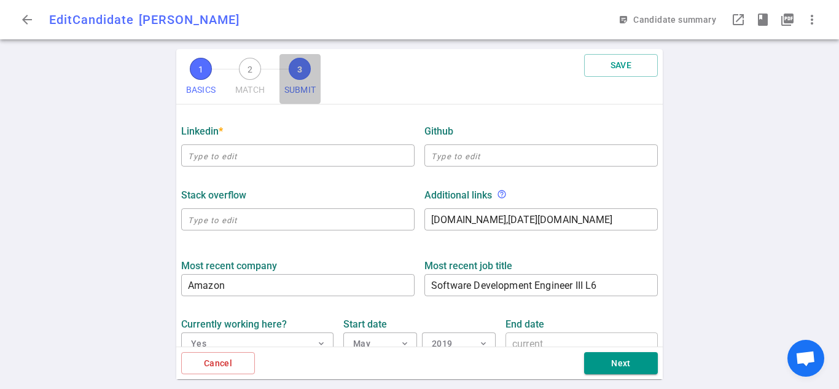
click at [295, 69] on span "3" at bounding box center [300, 69] width 22 height 22
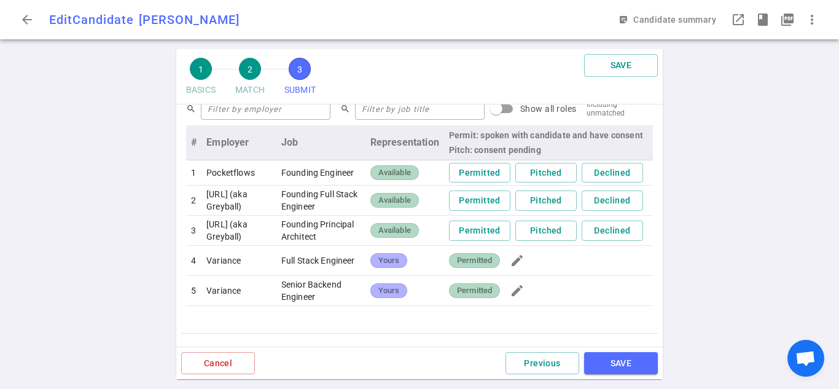
scroll to position [553, 0]
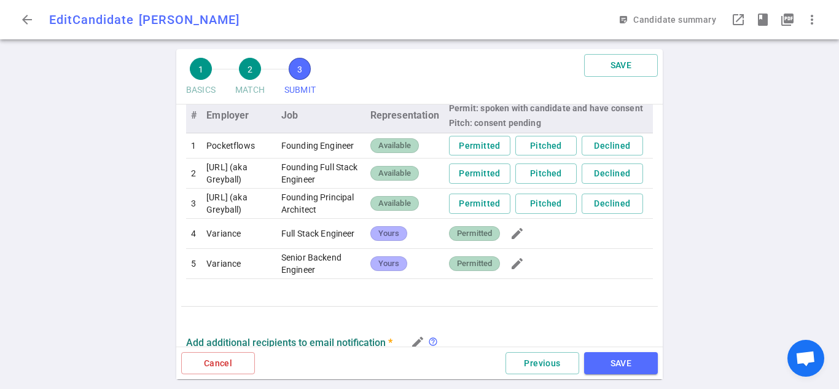
click at [222, 249] on td "Variance" at bounding box center [238, 234] width 75 height 30
click at [306, 244] on td "Full Stack Engineer" at bounding box center [320, 234] width 89 height 30
click at [308, 274] on td "Senior Backend Engineer" at bounding box center [320, 264] width 89 height 30
click at [386, 271] on td "Yours" at bounding box center [404, 264] width 79 height 30
click at [379, 240] on span "Yours" at bounding box center [388, 234] width 31 height 12
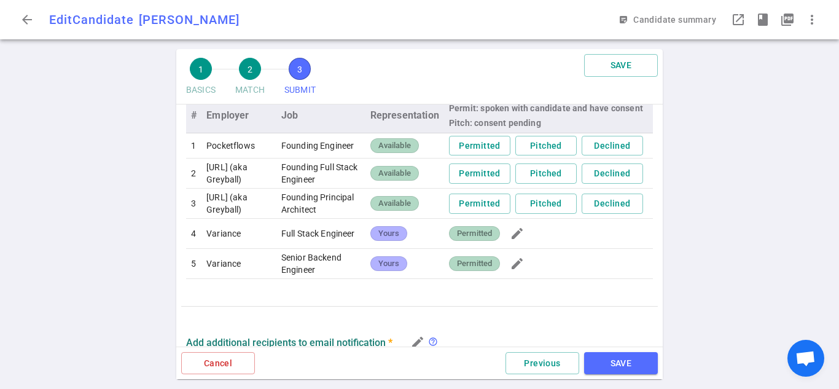
click at [240, 248] on td "Variance" at bounding box center [238, 234] width 75 height 30
click at [513, 241] on span "edit" at bounding box center [517, 233] width 15 height 15
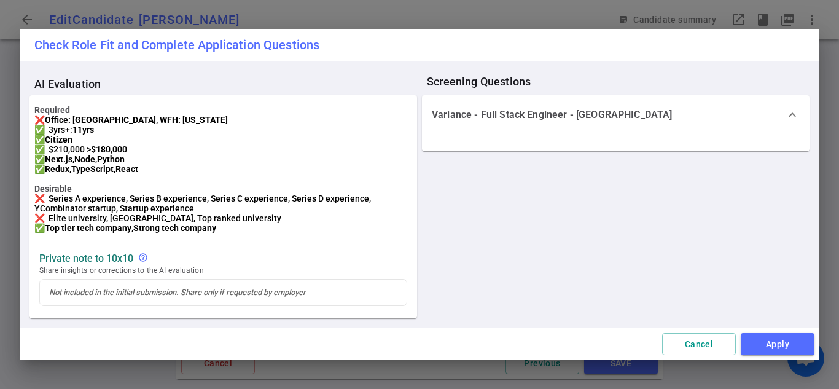
click at [736, 123] on div "Variance - Full Stack Engineer - San Francisco expand_more" at bounding box center [616, 114] width 388 height 39
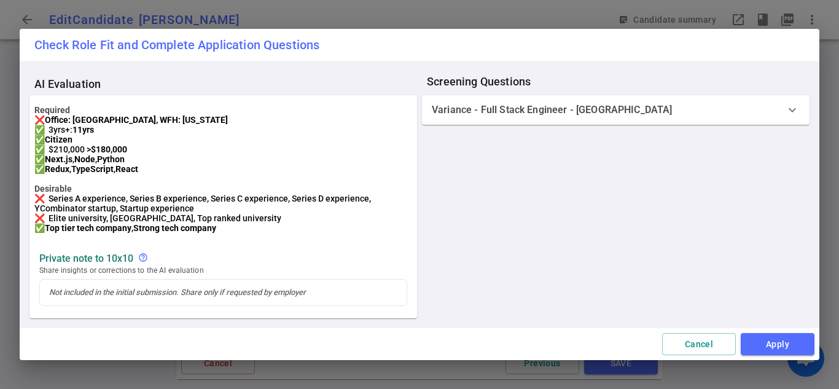
drag, startPoint x: 774, startPoint y: 106, endPoint x: 765, endPoint y: 177, distance: 71.9
click at [774, 107] on div "Variance - Full Stack Engineer - San Francisco expand_more" at bounding box center [616, 109] width 388 height 29
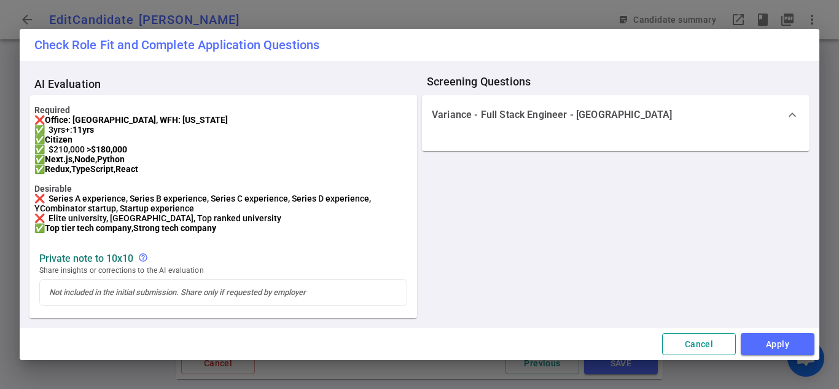
click at [680, 351] on button "Cancel" at bounding box center [699, 344] width 74 height 23
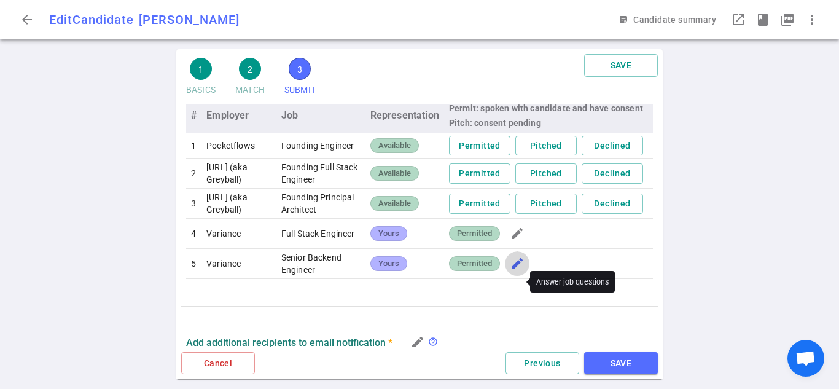
click at [510, 271] on span "edit" at bounding box center [517, 263] width 15 height 15
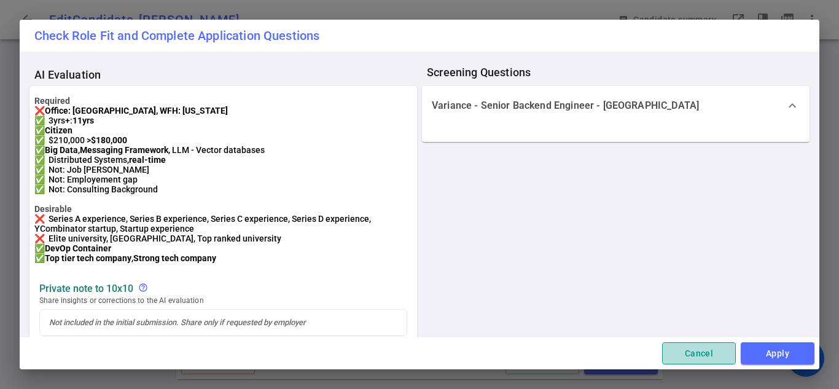
click at [676, 353] on button "Cancel" at bounding box center [699, 353] width 74 height 23
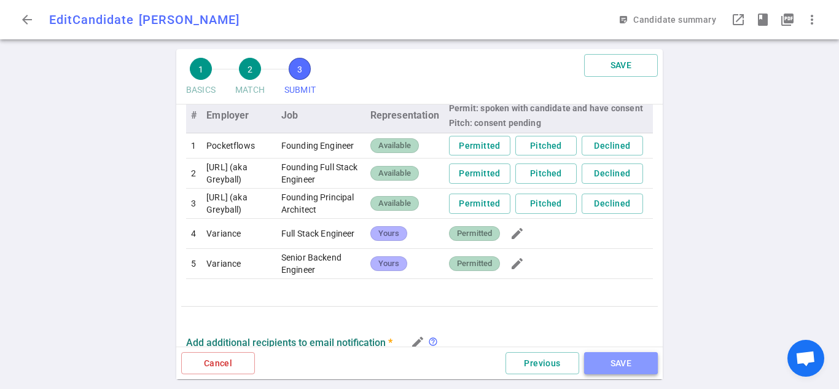
click at [591, 357] on button "SAVE" at bounding box center [621, 363] width 74 height 23
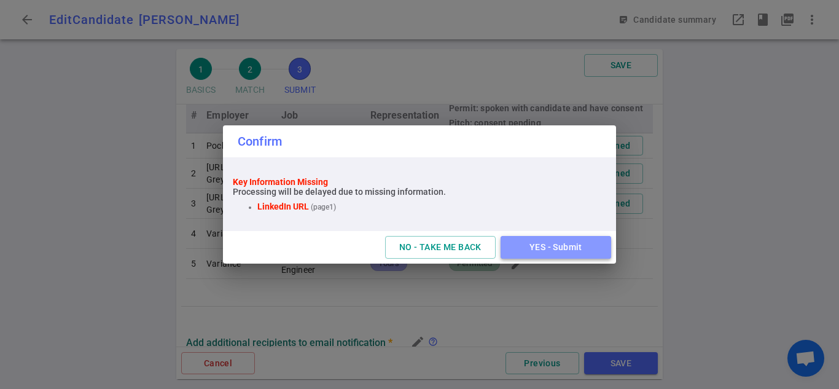
click at [528, 241] on button "YES - Submit" at bounding box center [556, 247] width 111 height 23
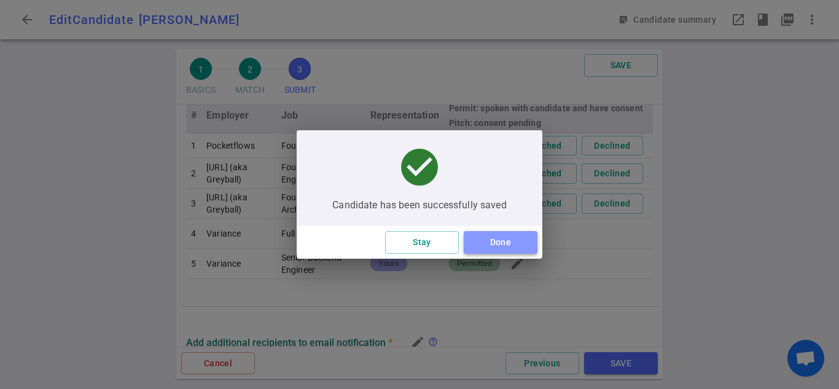
click at [493, 237] on button "Done" at bounding box center [501, 242] width 74 height 23
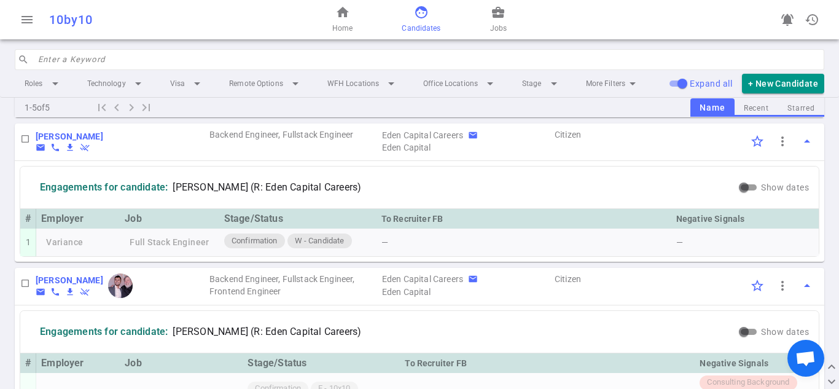
scroll to position [424, 0]
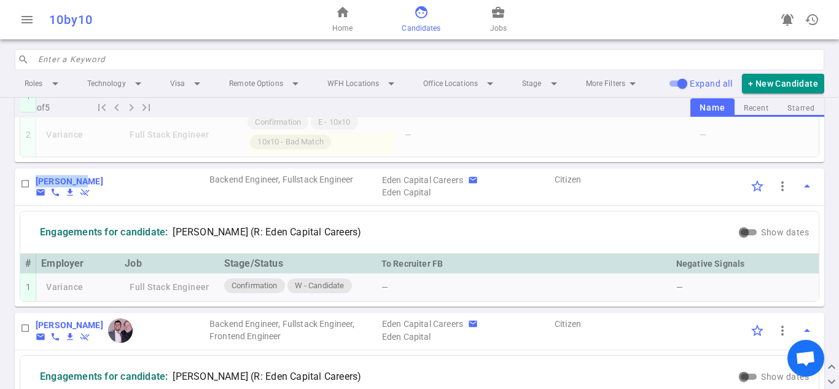
drag, startPoint x: 93, startPoint y: 211, endPoint x: 26, endPoint y: 207, distance: 66.5
click at [26, 206] on div "Daniel Lee email phone file_download remove_done DL Backend Engineer, Fullstack…" at bounding box center [419, 186] width 809 height 37
copy div "Daniel Lee"
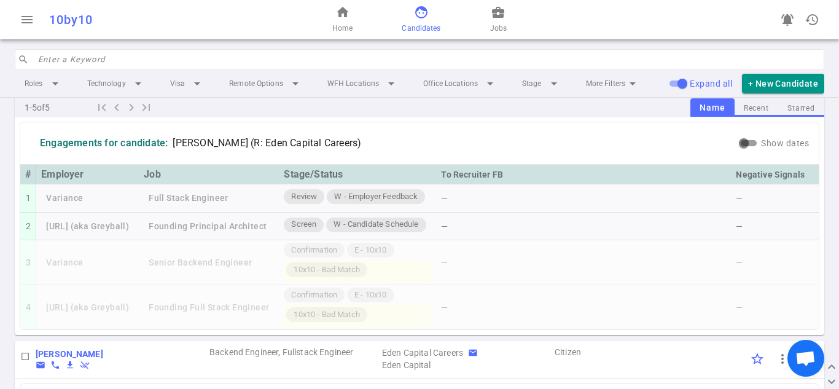
scroll to position [0, 0]
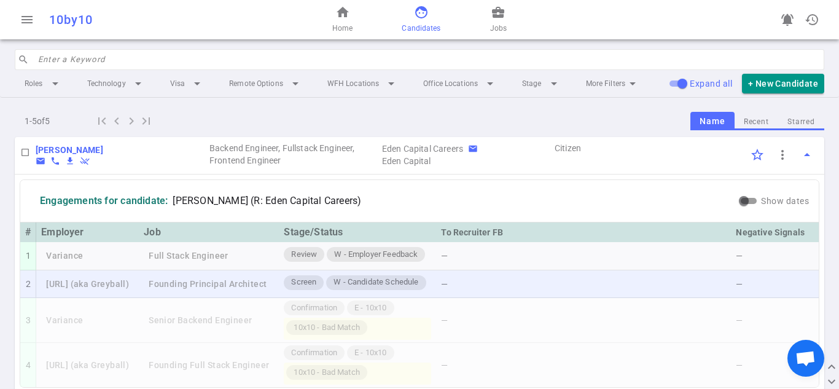
drag, startPoint x: 178, startPoint y: 280, endPoint x: 276, endPoint y: 281, distance: 97.7
click at [276, 281] on td "Founding Principal Architect" at bounding box center [209, 284] width 140 height 28
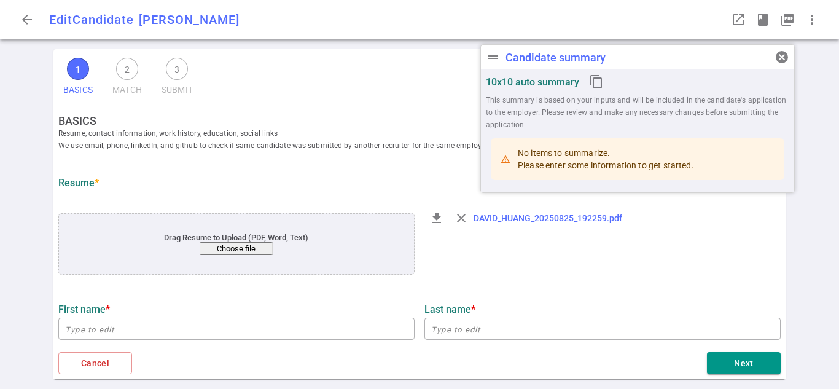
type input "[PERSON_NAME]"
type input "[PERSON_NAME][EMAIL_ADDRESS][PERSON_NAME][DOMAIN_NAME]"
type input "[PHONE_NUMBER]"
type textarea "[DOMAIN_NAME],[DOMAIN_NAME]"
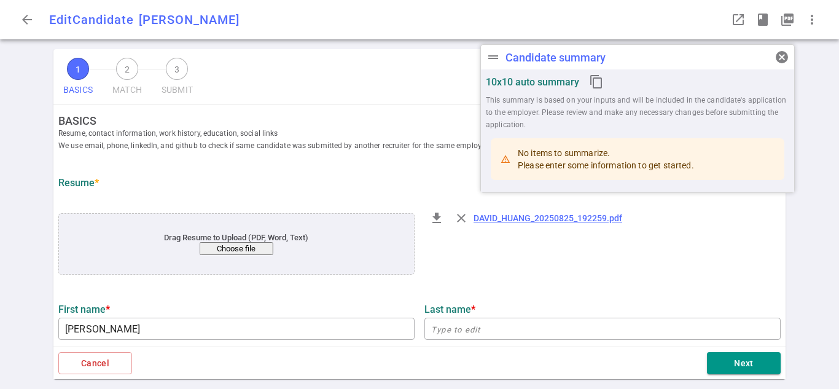
type input "Nextiva"
type textarea "Senior Software Engineer"
type input "13"
type input "12"
type input "[GEOGRAPHIC_DATA][US_STATE]"
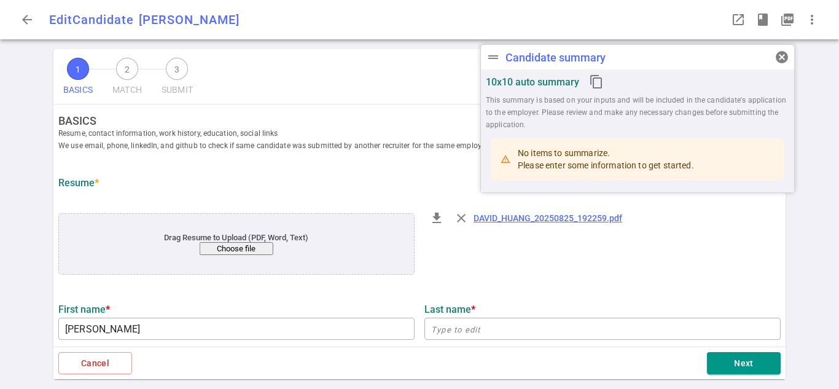
type input "Computer Science"
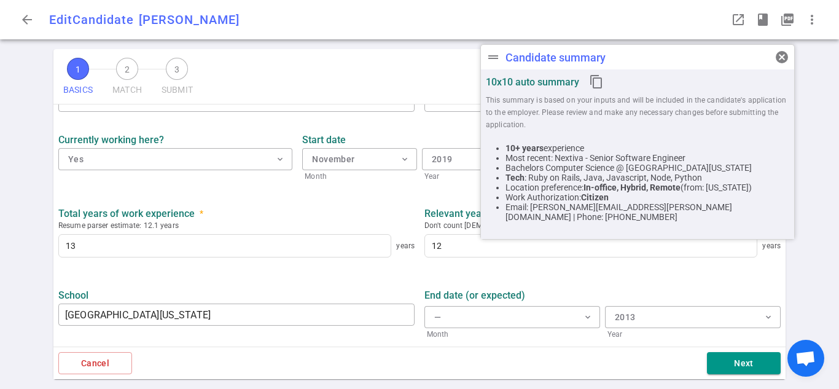
scroll to position [612, 0]
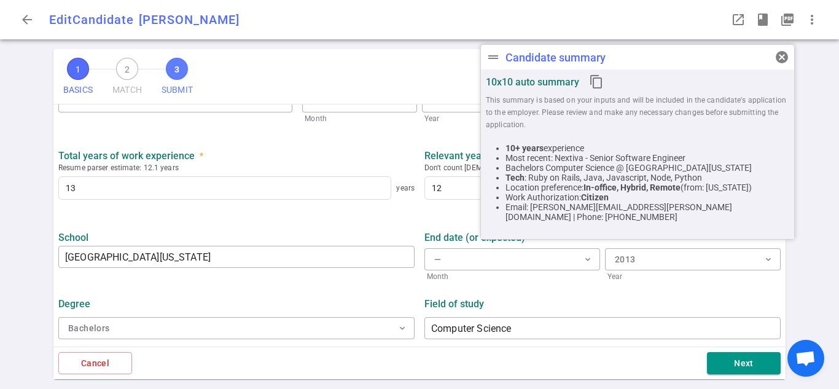
click at [168, 68] on span "3" at bounding box center [177, 69] width 22 height 22
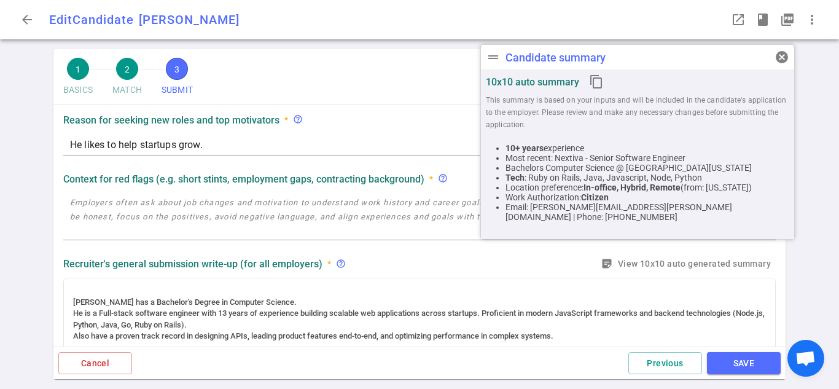
scroll to position [184, 0]
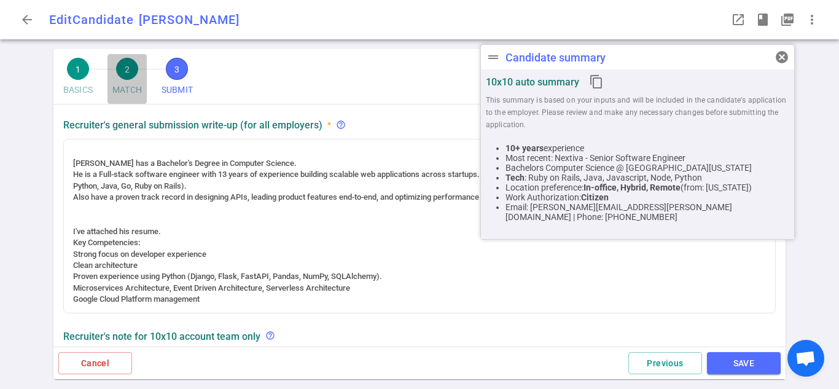
drag, startPoint x: 131, startPoint y: 62, endPoint x: 217, endPoint y: 101, distance: 94.3
click at [131, 63] on span "2" at bounding box center [127, 69] width 22 height 22
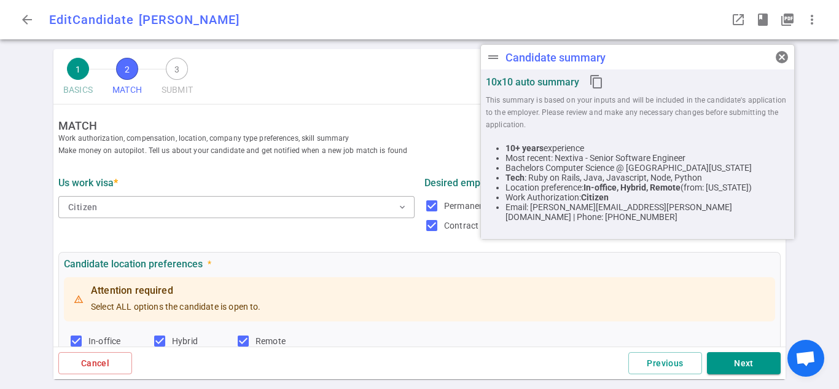
scroll to position [246, 0]
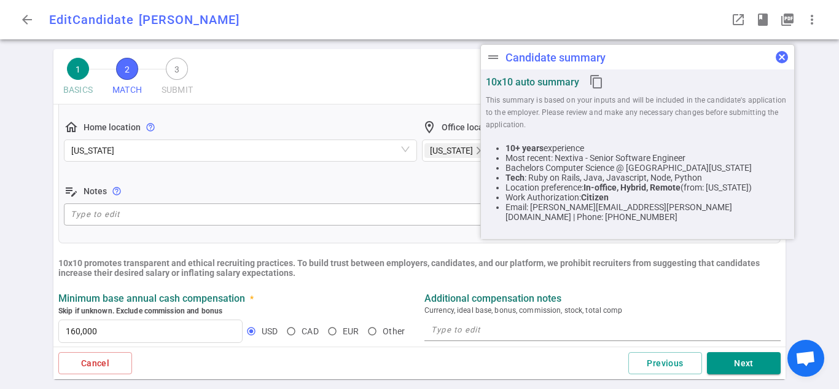
click at [777, 58] on span "cancel" at bounding box center [781, 57] width 15 height 15
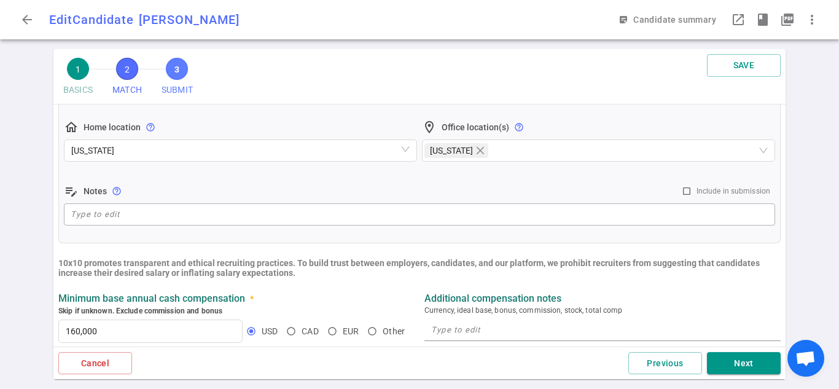
click at [170, 71] on span "3" at bounding box center [177, 69] width 22 height 22
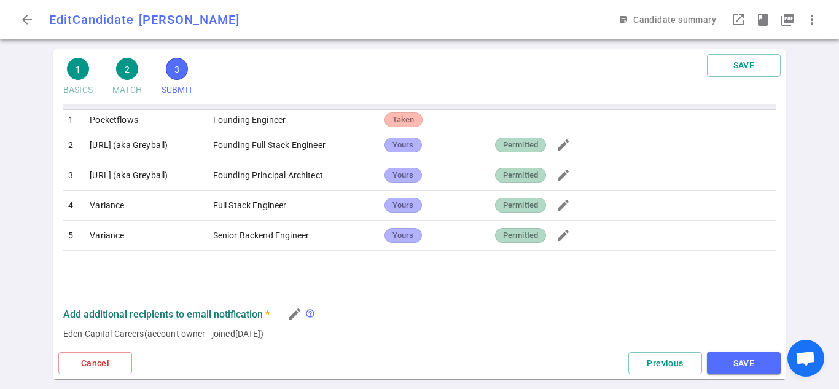
scroll to position [614, 0]
click at [270, 208] on td "Full Stack Engineer" at bounding box center [293, 204] width 171 height 30
click at [101, 203] on td "Variance" at bounding box center [146, 204] width 123 height 30
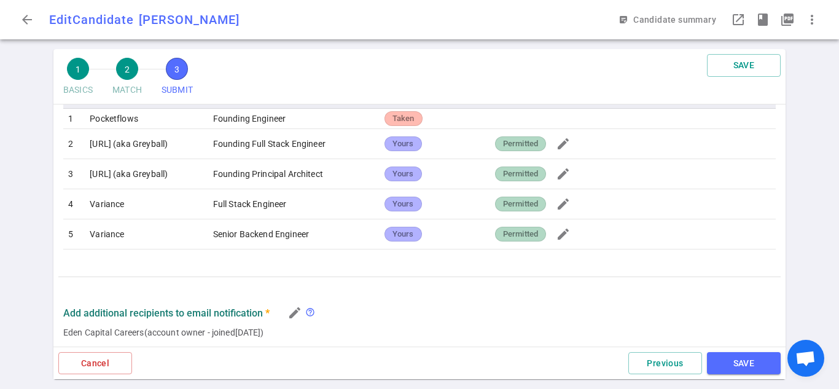
click at [262, 197] on td "Full Stack Engineer" at bounding box center [293, 204] width 171 height 30
